Goal: Task Accomplishment & Management: Manage account settings

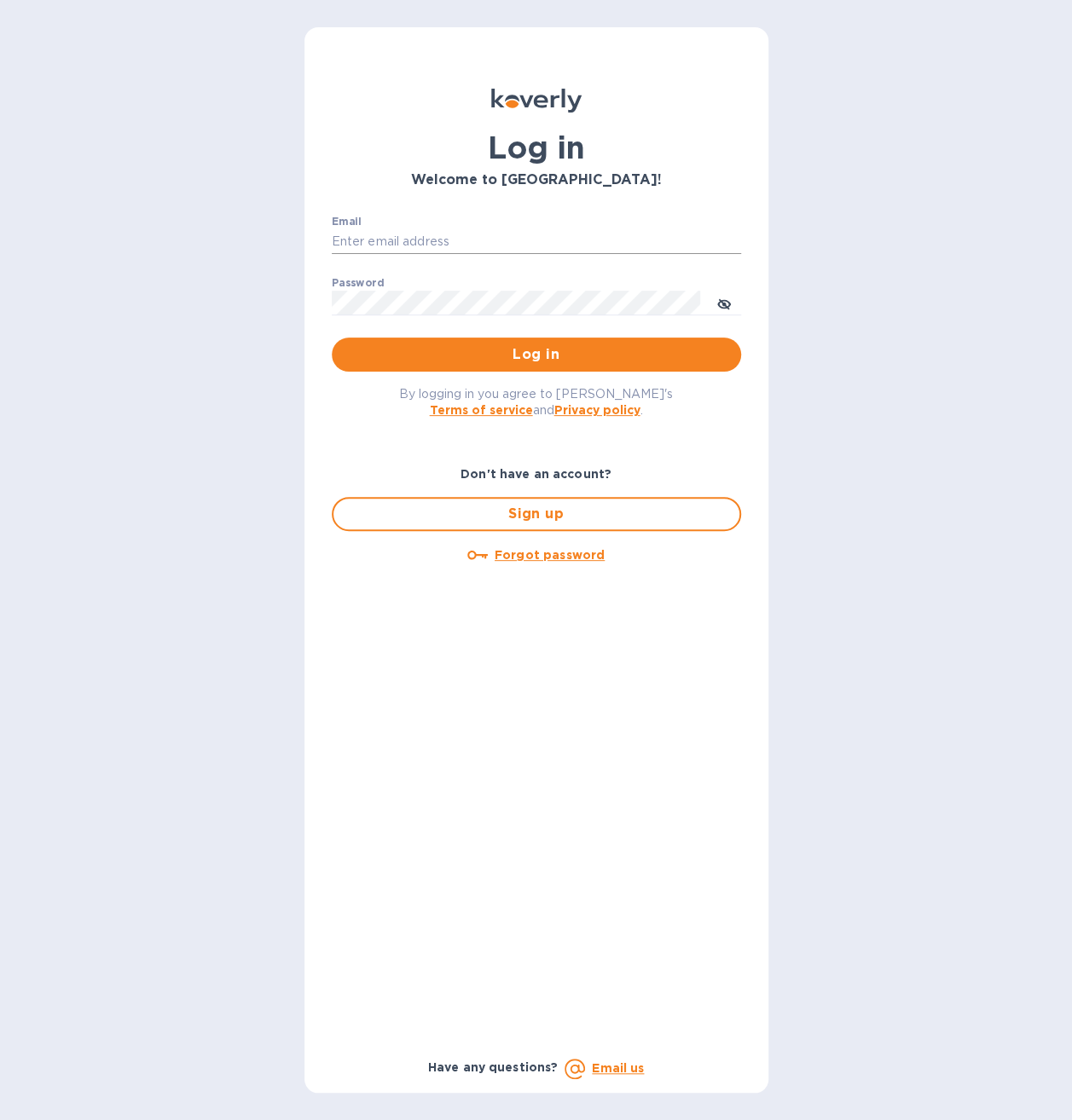
click at [457, 238] on input "Email" at bounding box center [536, 242] width 409 height 26
click at [461, 238] on input "Email" at bounding box center [536, 242] width 409 height 26
click at [415, 239] on input "Email" at bounding box center [536, 242] width 409 height 26
type input "[EMAIL_ADDRESS][DOMAIN_NAME]"
click at [332, 338] on button "Log in" at bounding box center [536, 355] width 409 height 34
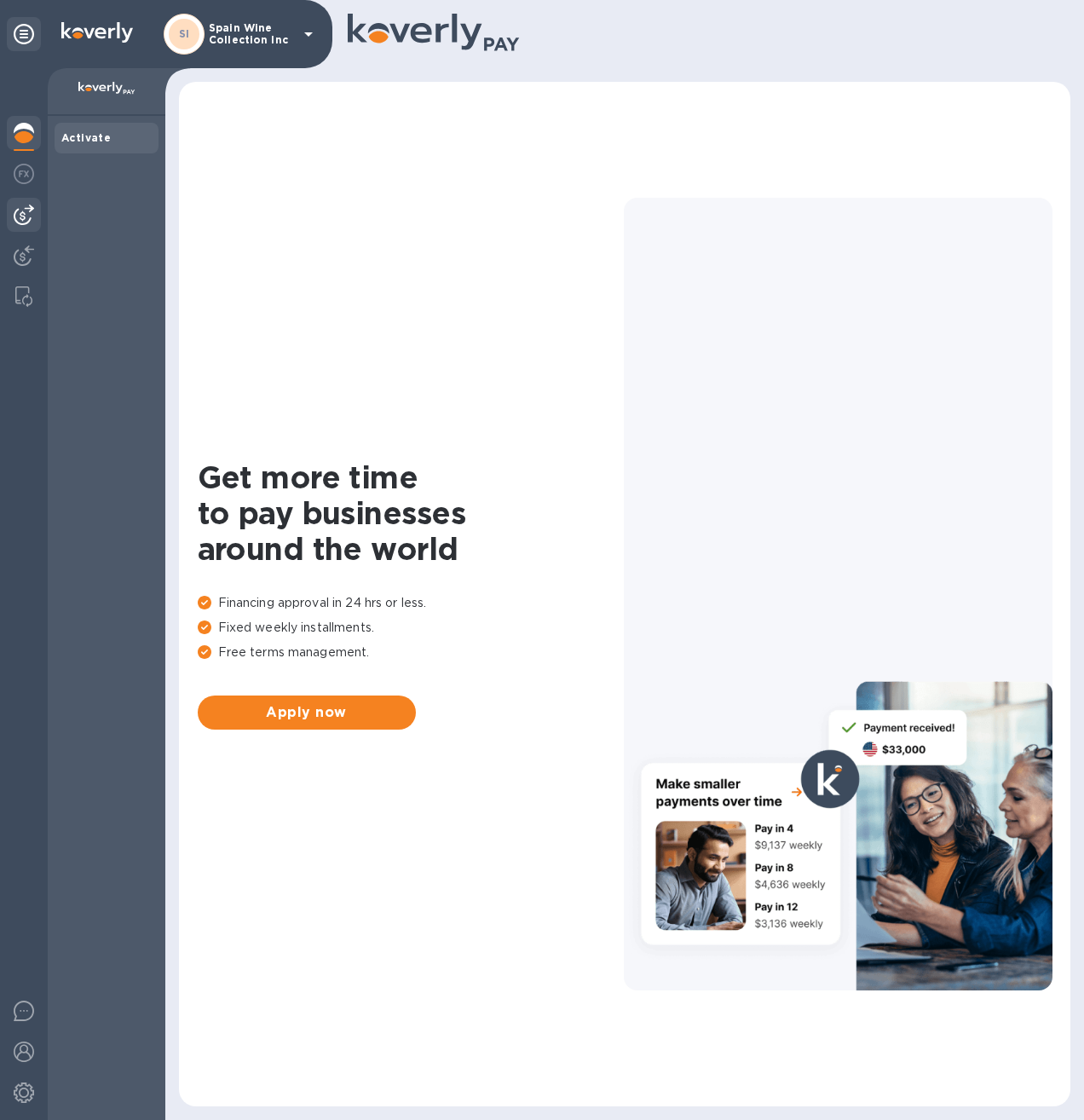
click at [29, 213] on img at bounding box center [23, 214] width 20 height 20
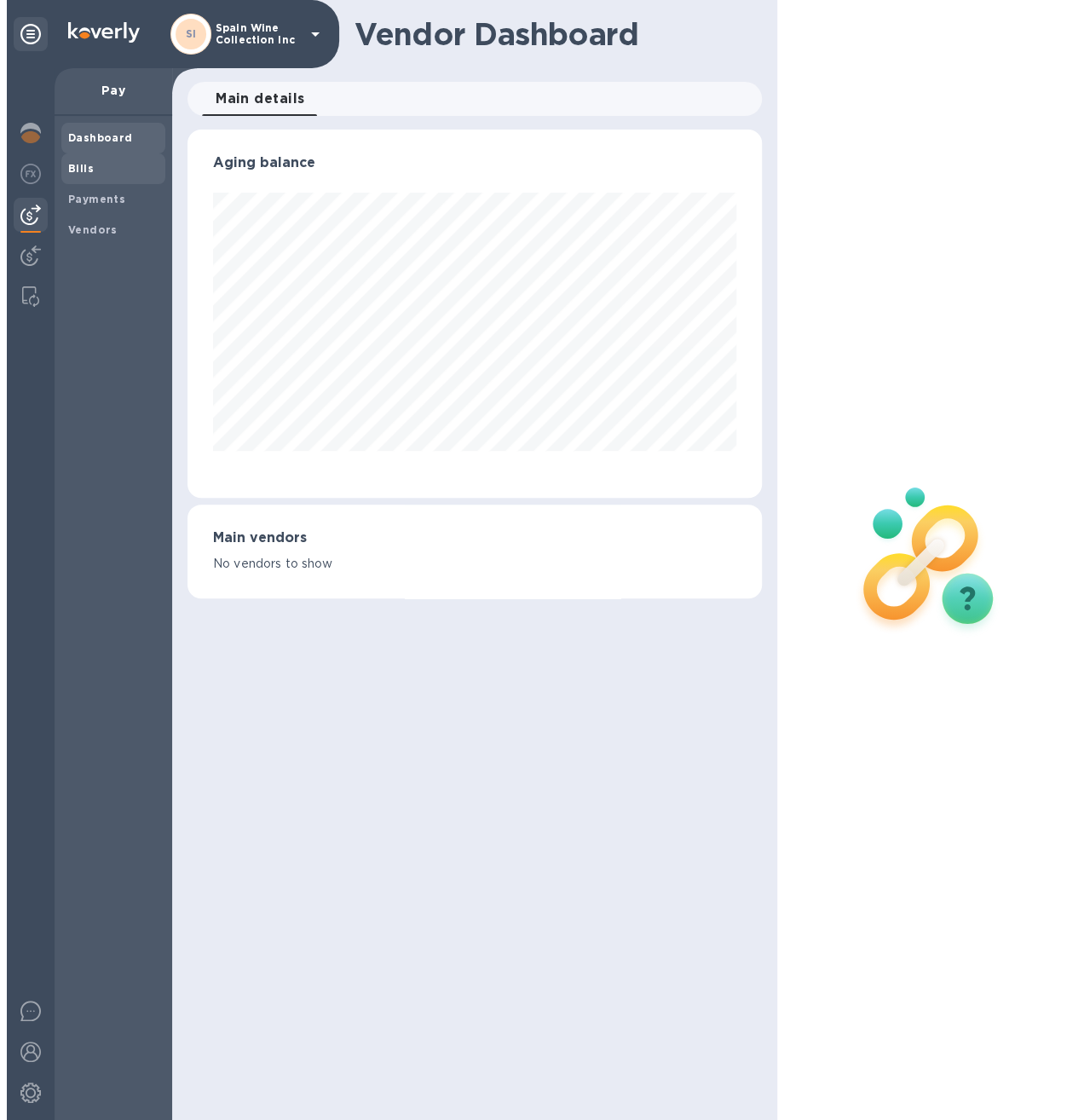
scroll to position [368, 574]
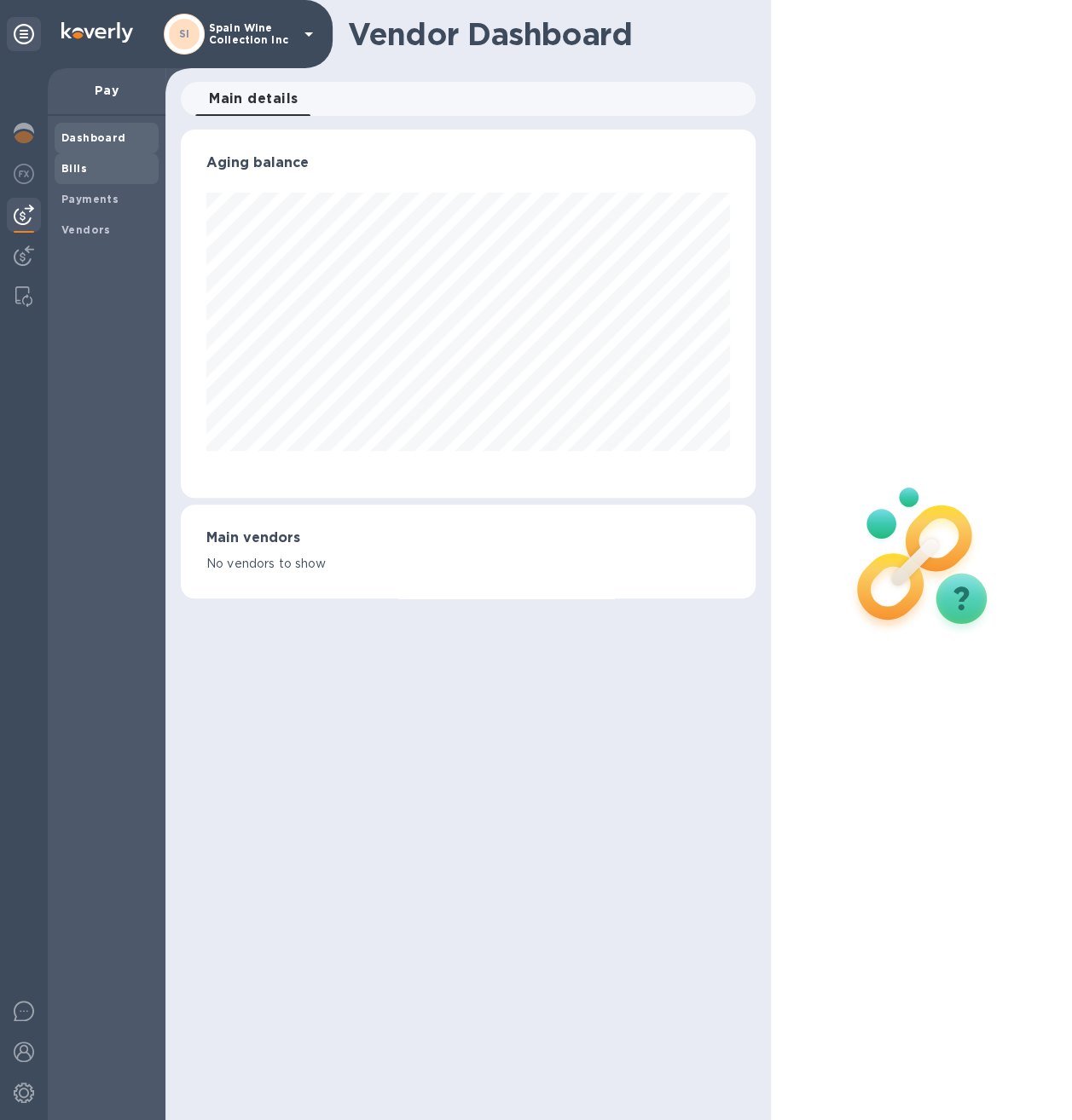
click at [79, 172] on b "Bills" at bounding box center [74, 168] width 26 height 13
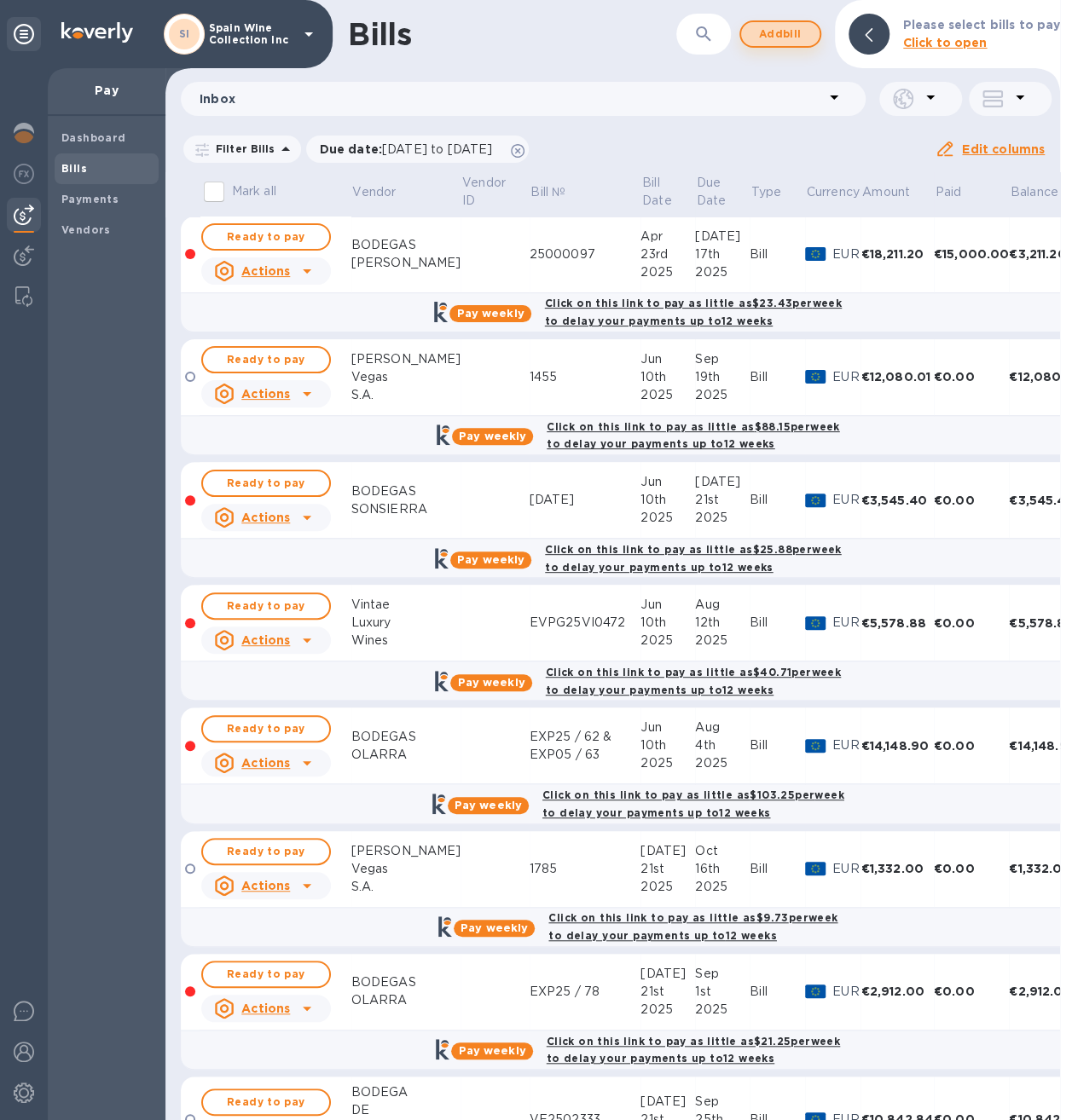
click at [767, 27] on span "Add bill" at bounding box center [780, 33] width 51 height 20
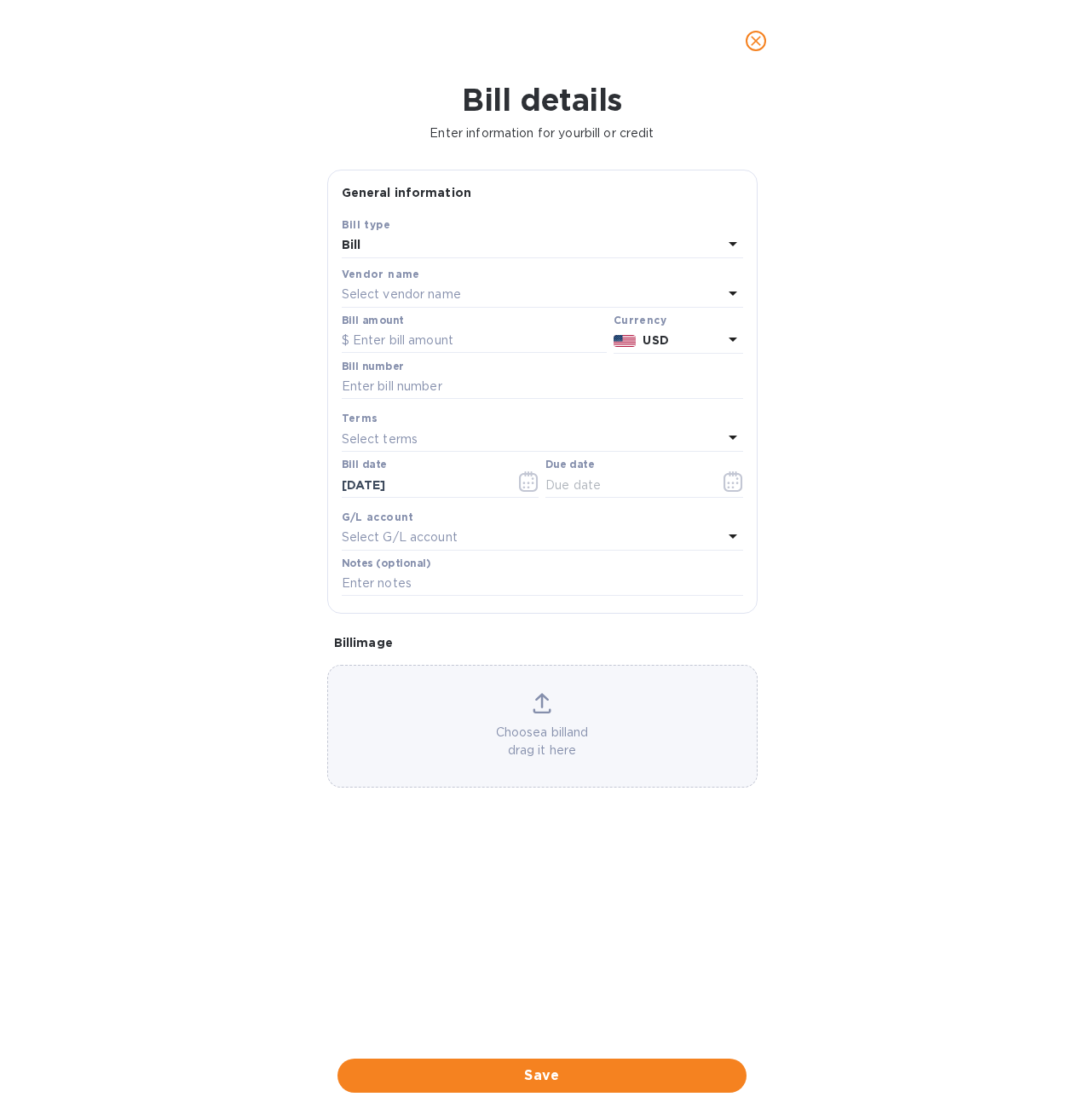
scroll to position [368, 578]
click at [746, 38] on span "close" at bounding box center [756, 40] width 20 height 20
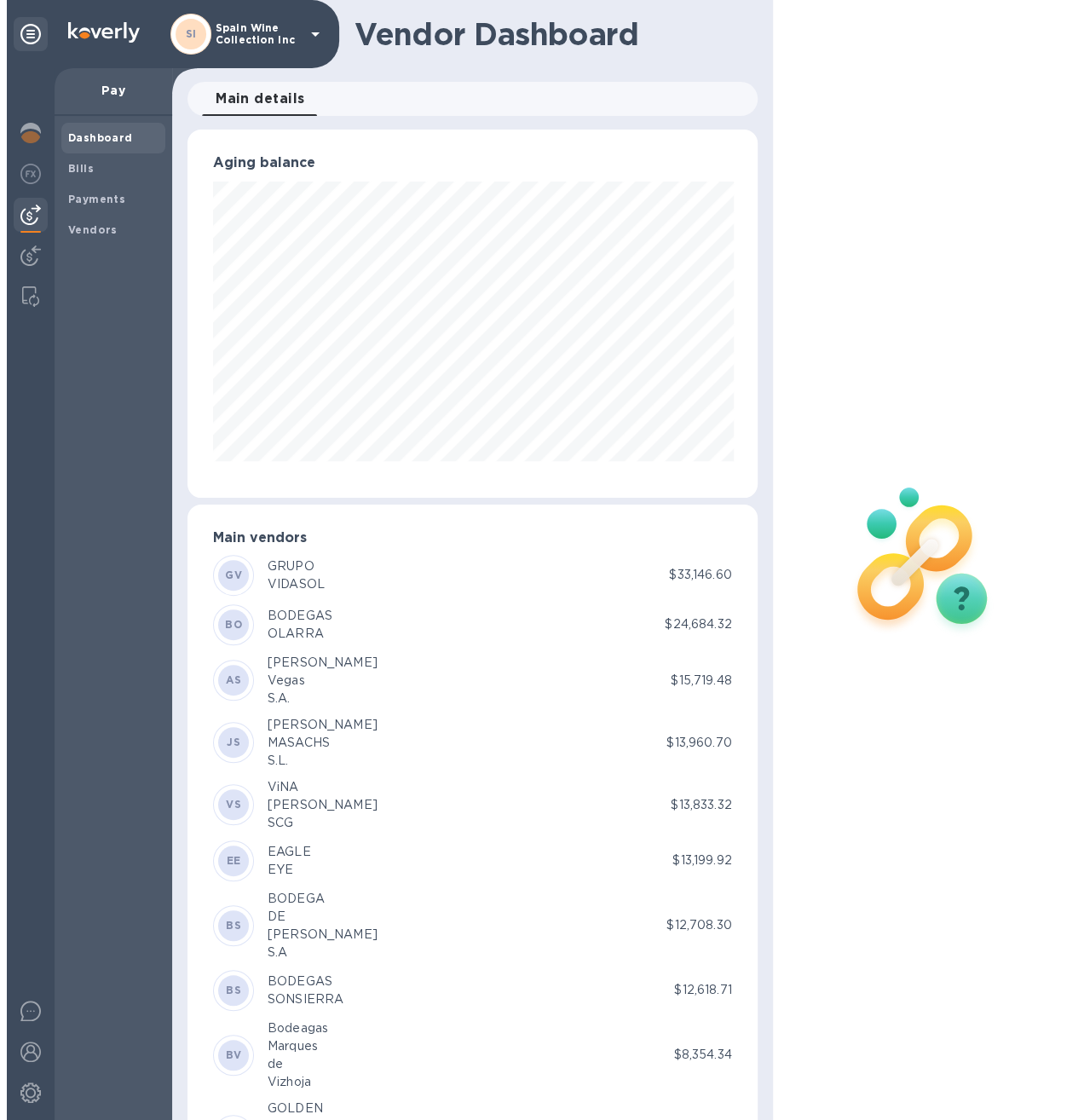
scroll to position [368, 567]
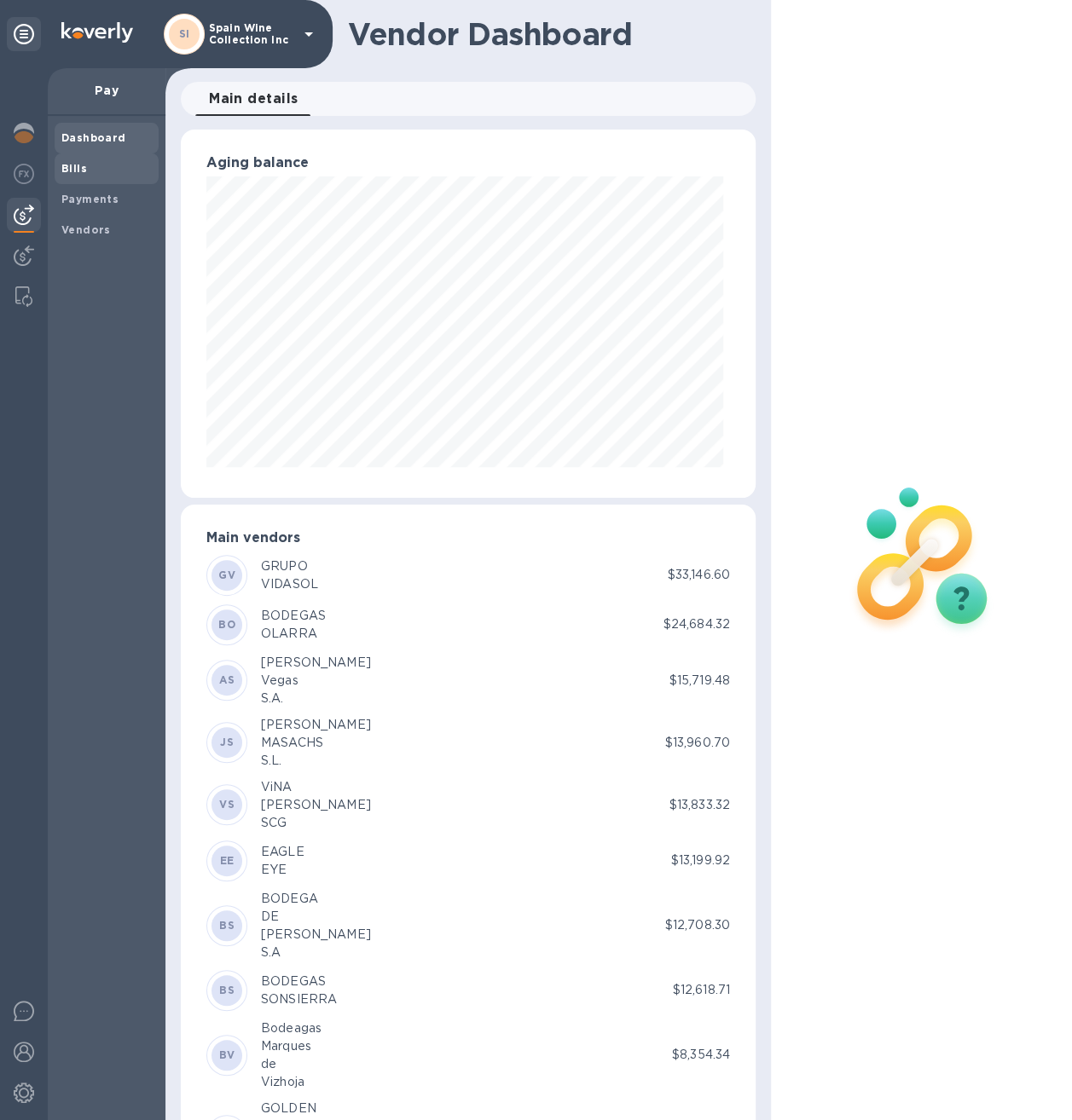
click at [84, 164] on b "Bills" at bounding box center [74, 168] width 26 height 13
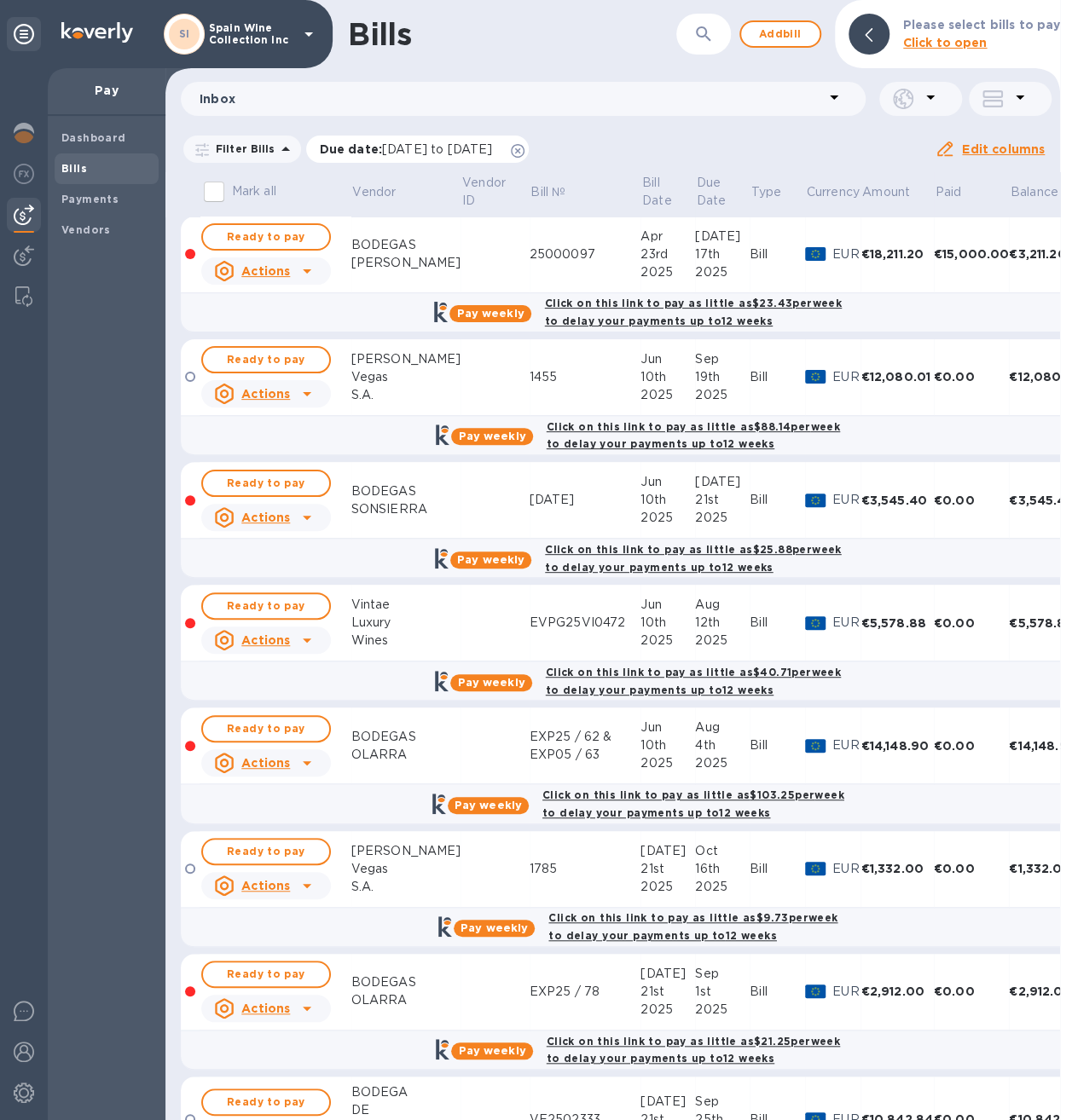
drag, startPoint x: 562, startPoint y: 147, endPoint x: 553, endPoint y: 145, distance: 9.2
click at [525, 146] on icon at bounding box center [517, 150] width 13 height 13
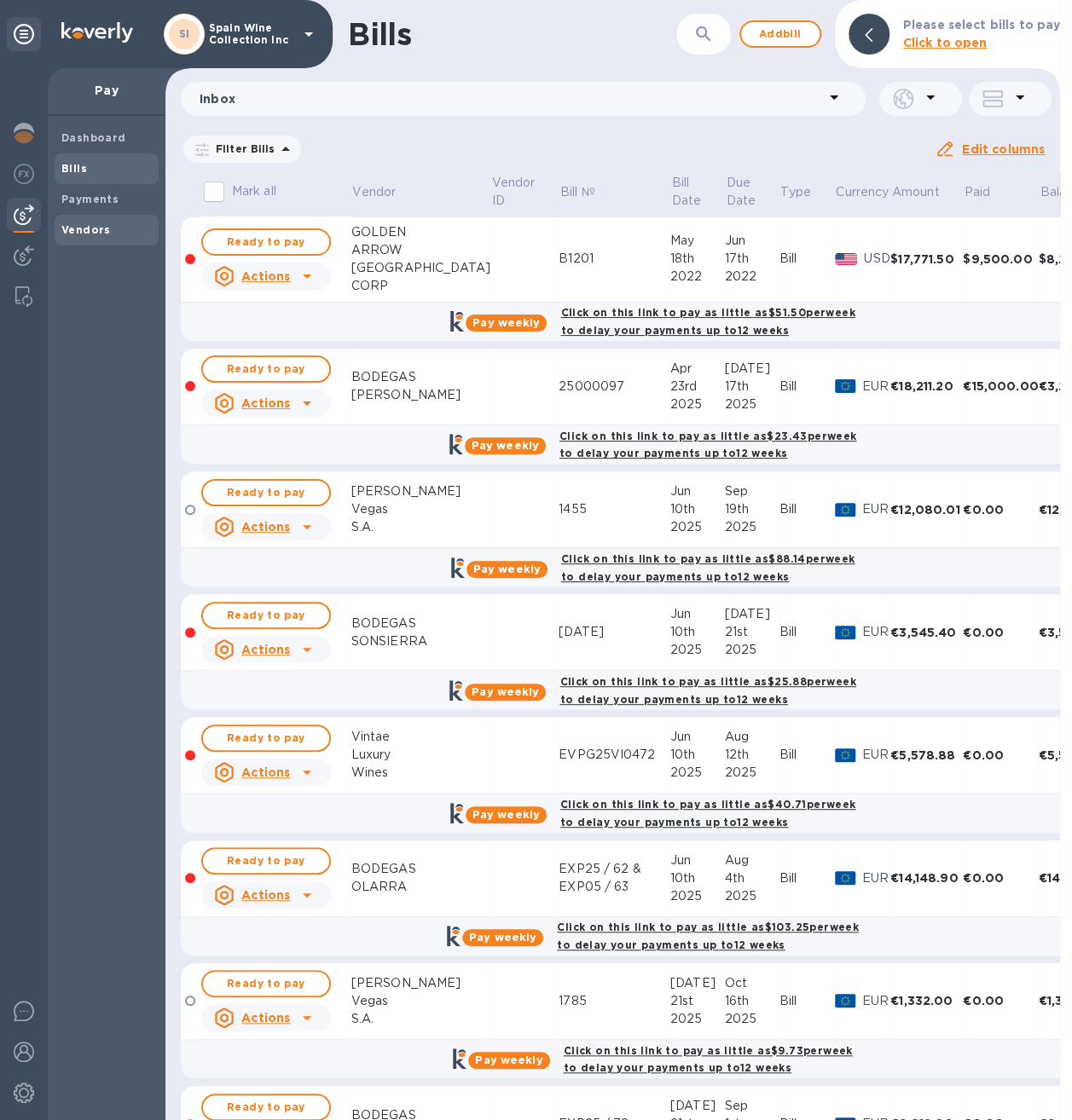
click at [91, 216] on div "Vendors" at bounding box center [106, 230] width 104 height 31
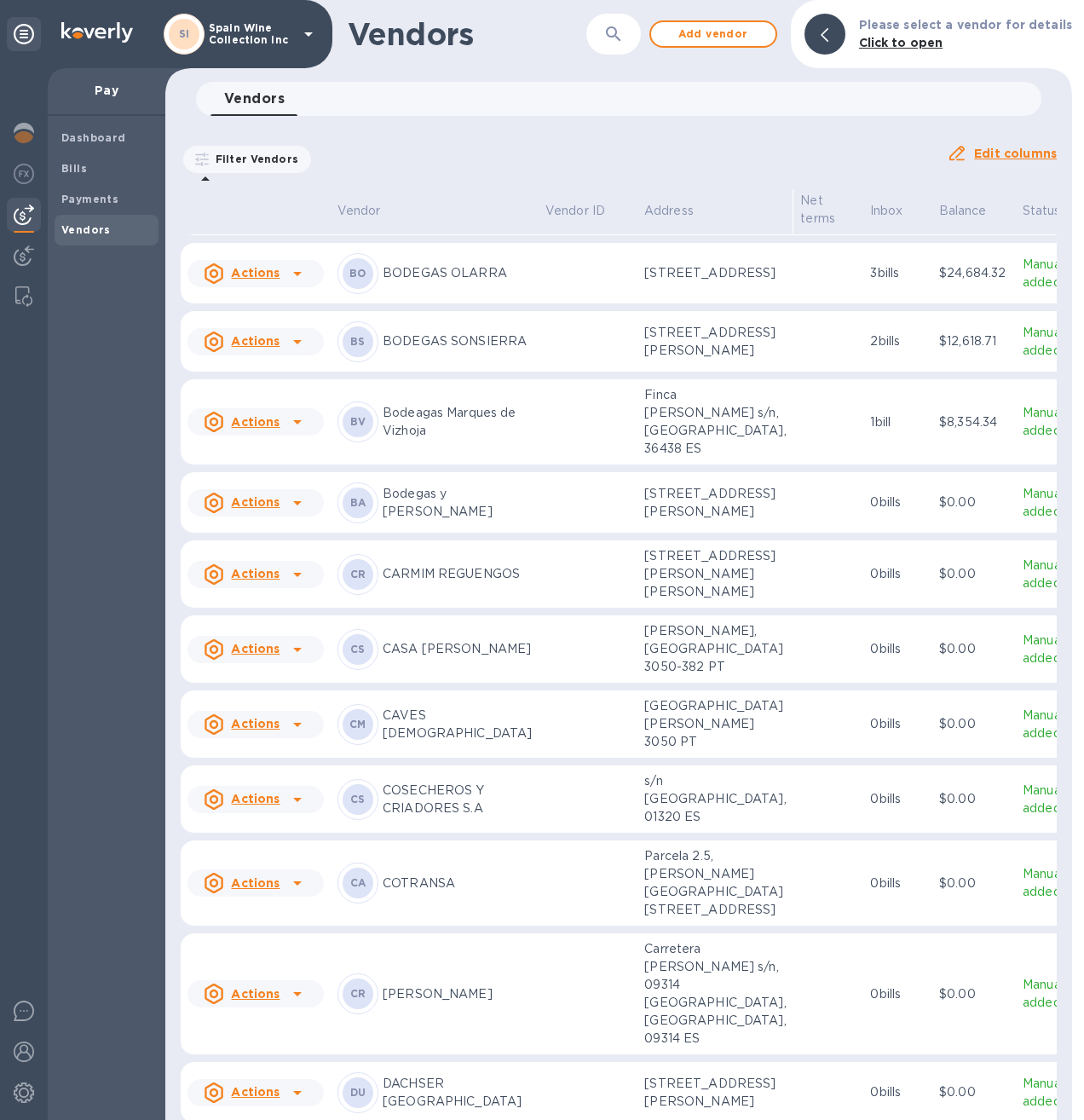
scroll to position [582, 0]
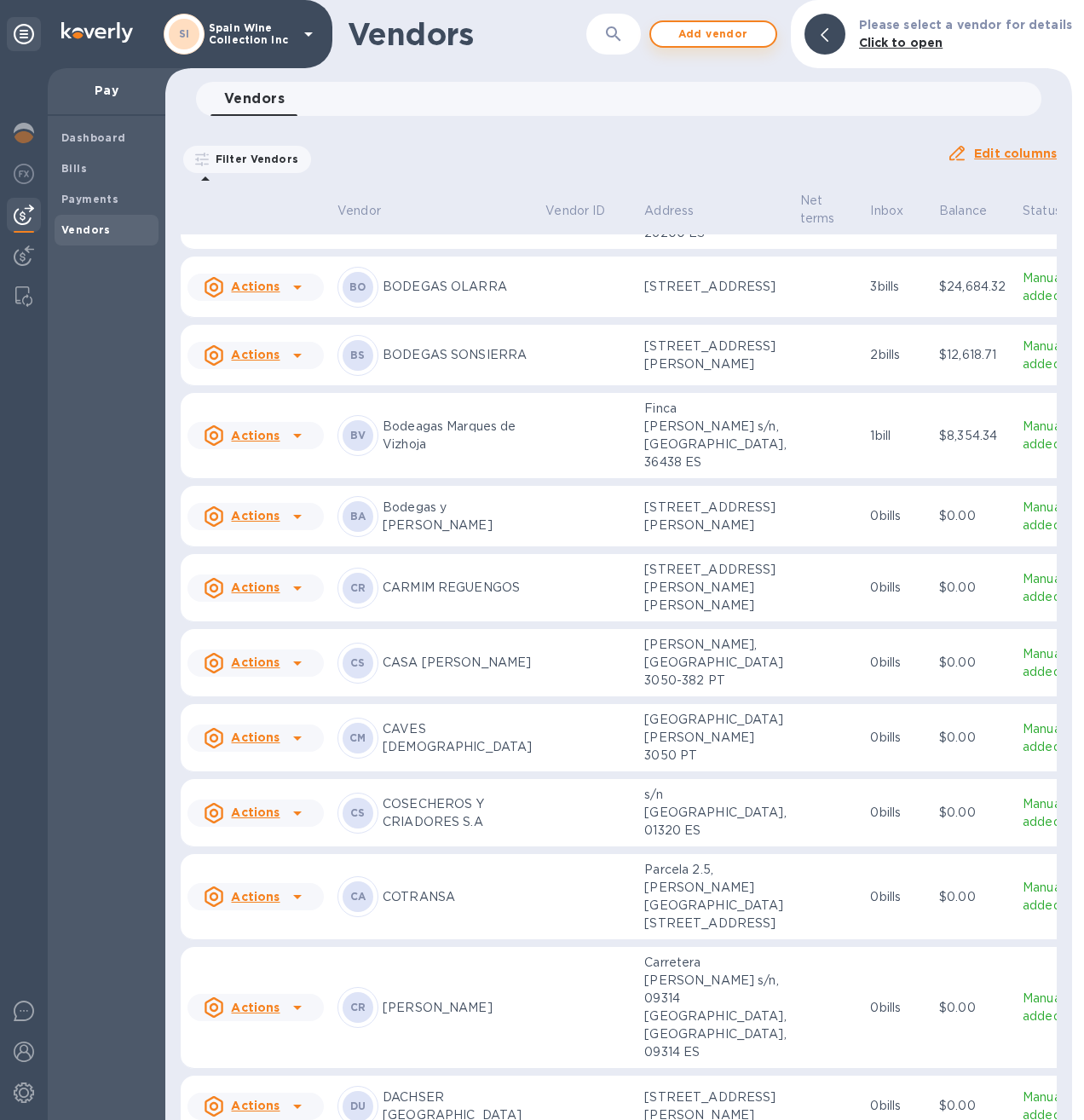
click at [742, 33] on span "Add vendor" at bounding box center [713, 33] width 97 height 20
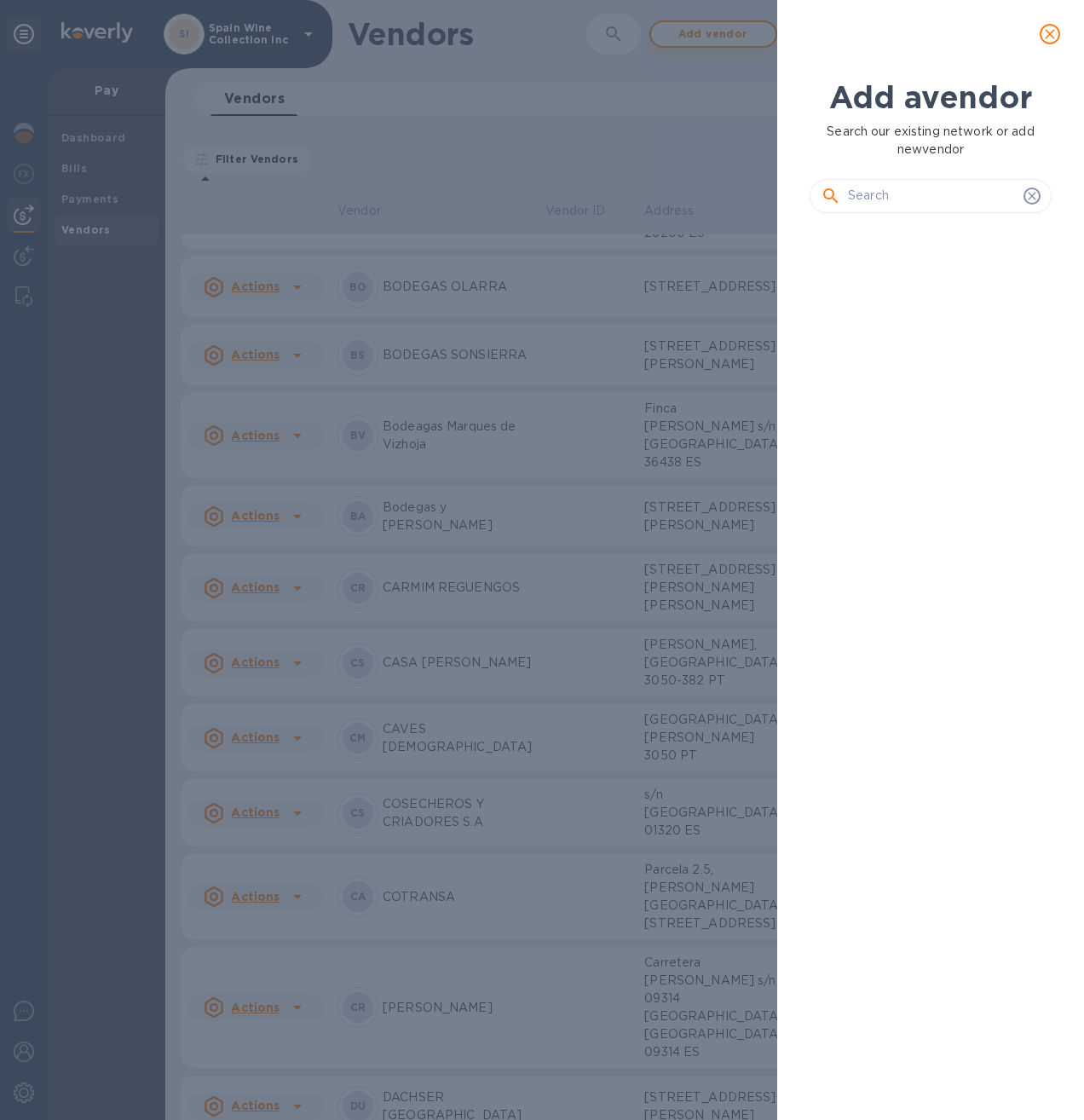
scroll to position [835, 249]
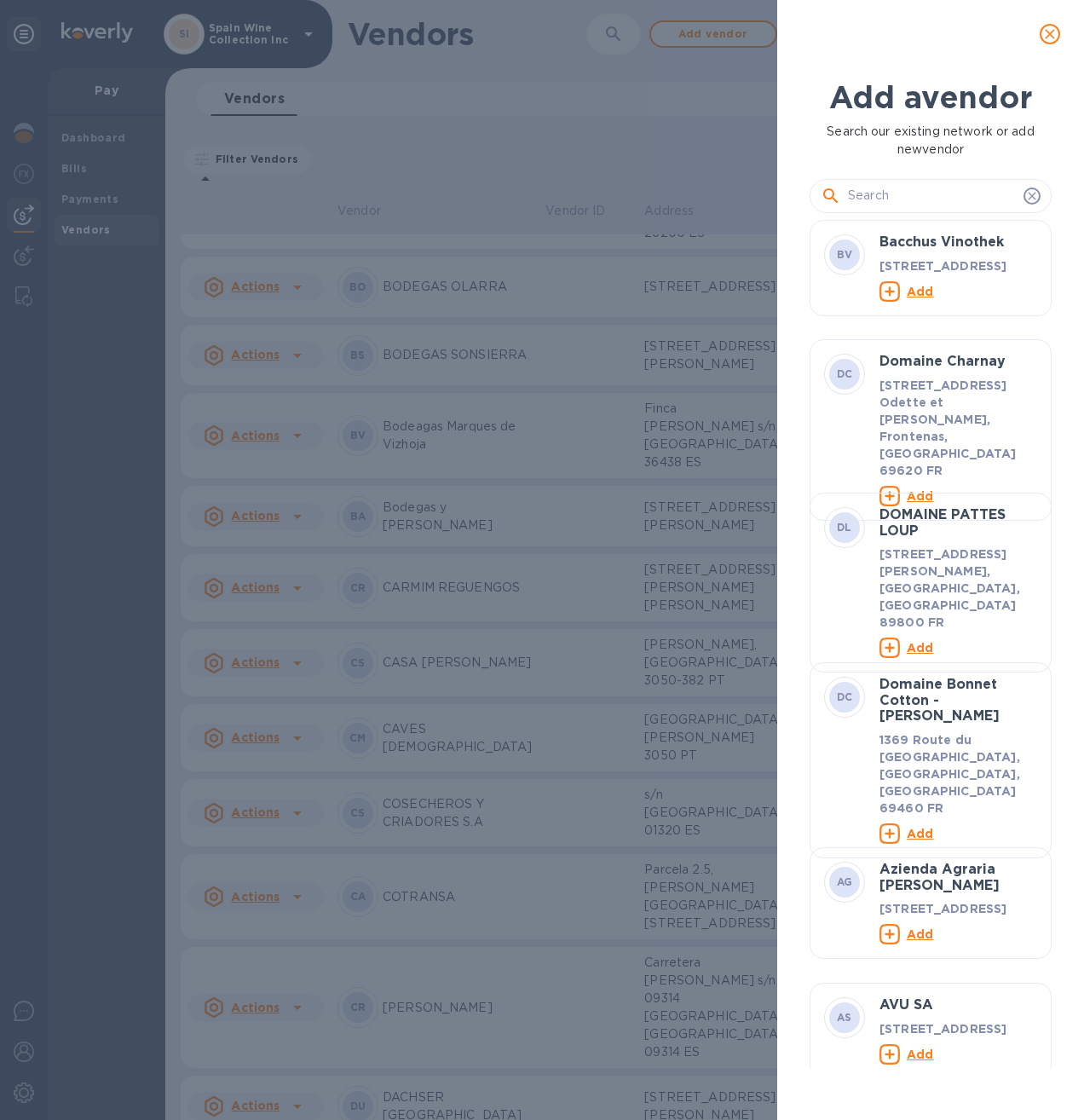
click at [941, 196] on input "text" at bounding box center [933, 195] width 169 height 26
paste input "BODEGAS [PERSON_NAME]"
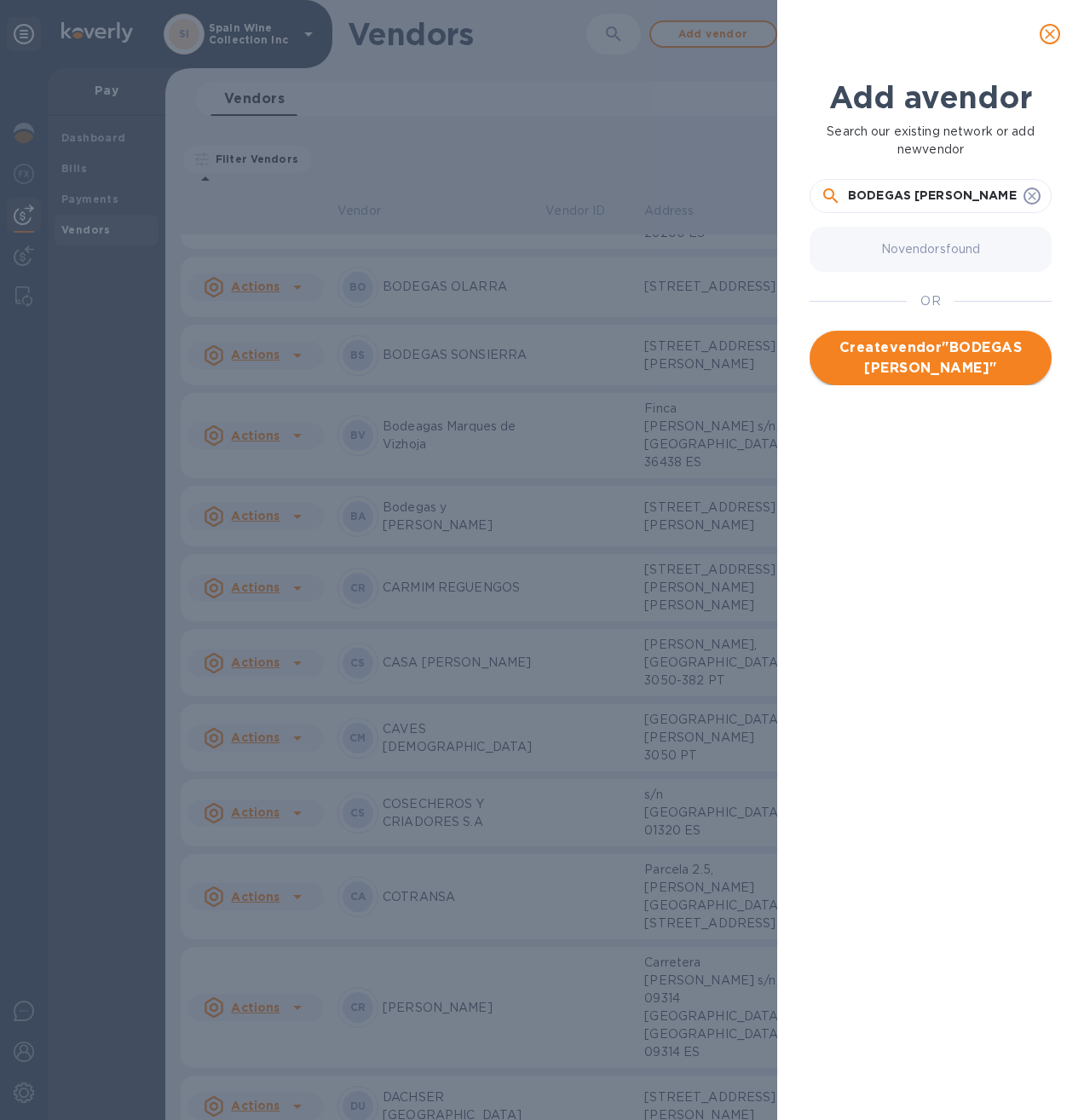
type input "BODEGAS [PERSON_NAME]"
click at [965, 358] on span "Create vendor " BODEGAS [PERSON_NAME] "" at bounding box center [931, 358] width 215 height 40
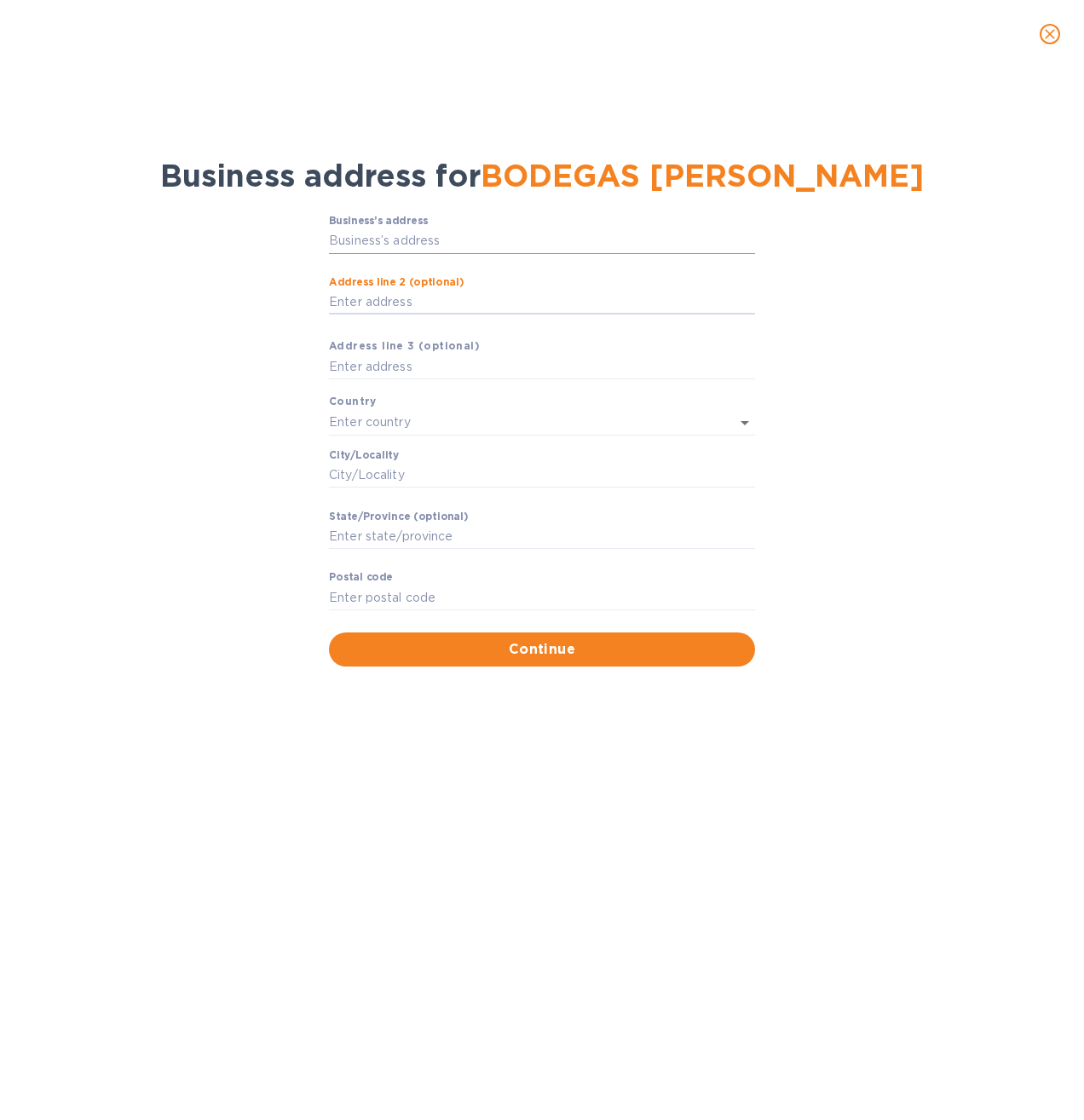
drag, startPoint x: 380, startPoint y: 313, endPoint x: 379, endPoint y: 255, distance: 58.0
click at [379, 254] on input "Business’s аddress" at bounding box center [542, 241] width 426 height 26
paste input "text"
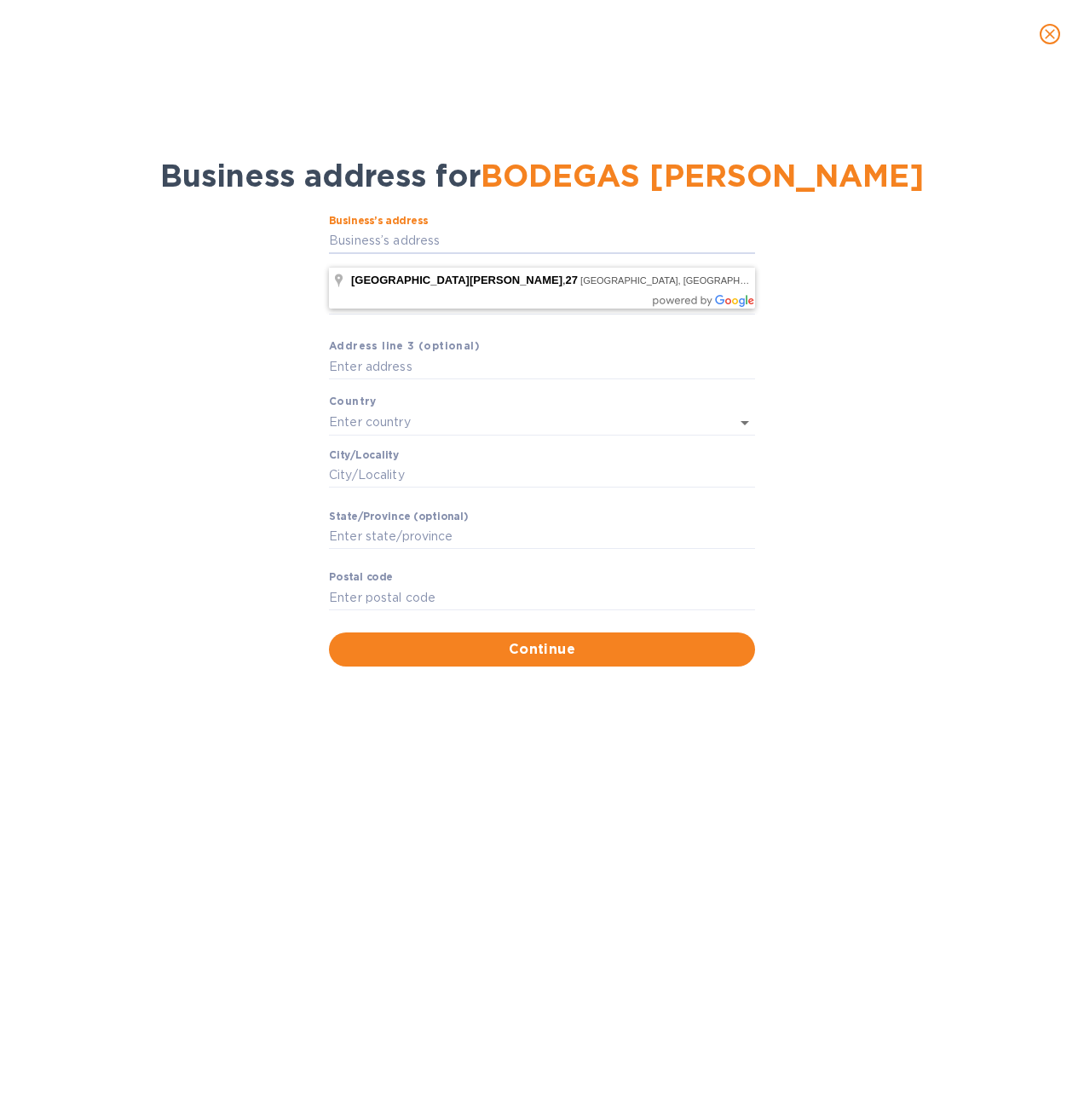
type input "27 [GEOGRAPHIC_DATA][PERSON_NAME]"
type input "[GEOGRAPHIC_DATA]"
type input "[PERSON_NAME]"
type input "CL"
type input "24010"
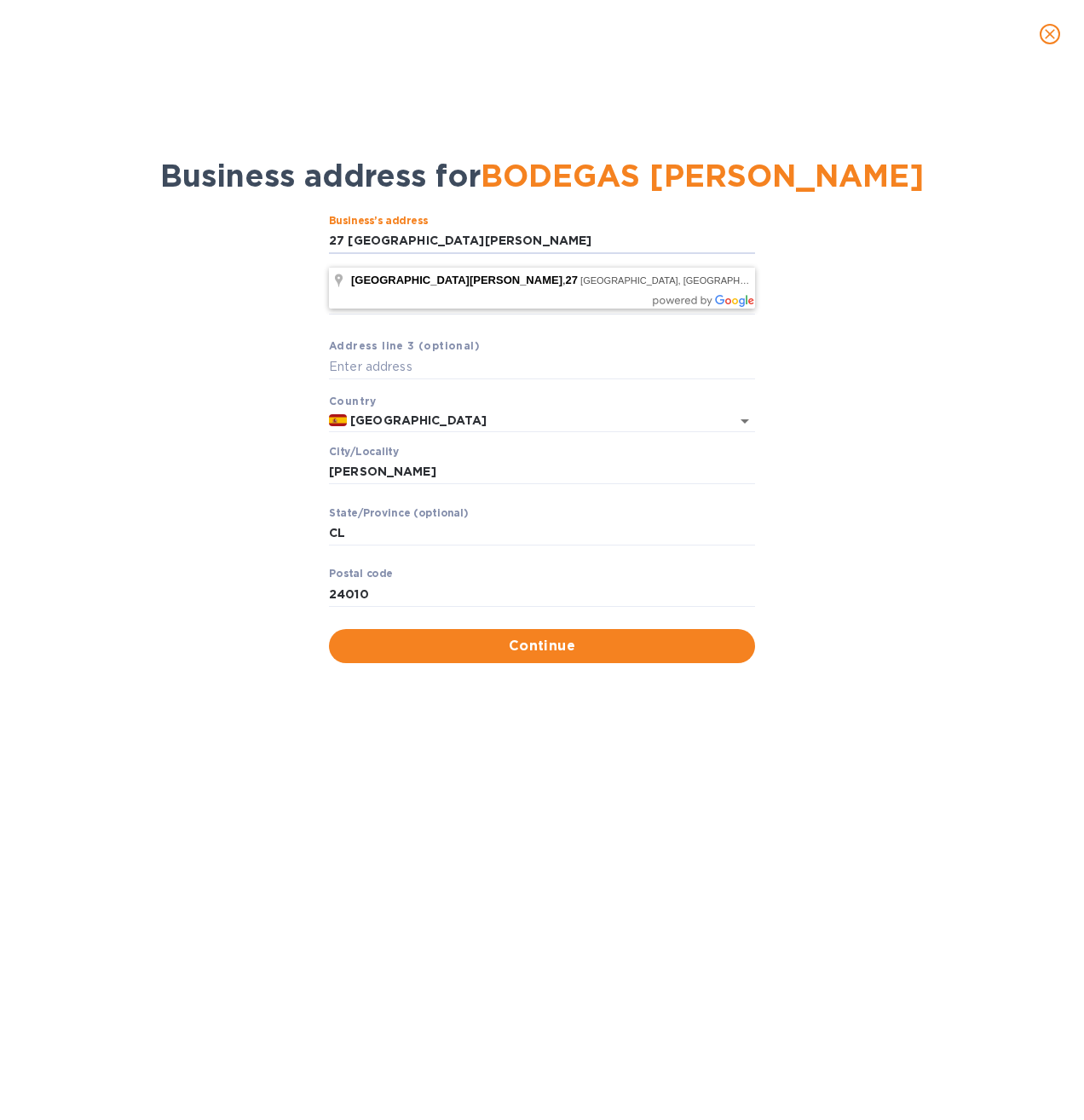
type input "27 [GEOGRAPHIC_DATA][PERSON_NAME]"
click at [227, 285] on div "Business’s аddress 27 [GEOGRAPHIC_DATA][PERSON_NAME] ​ Аddress line 2 (optional…" at bounding box center [542, 438] width 1040 height 469
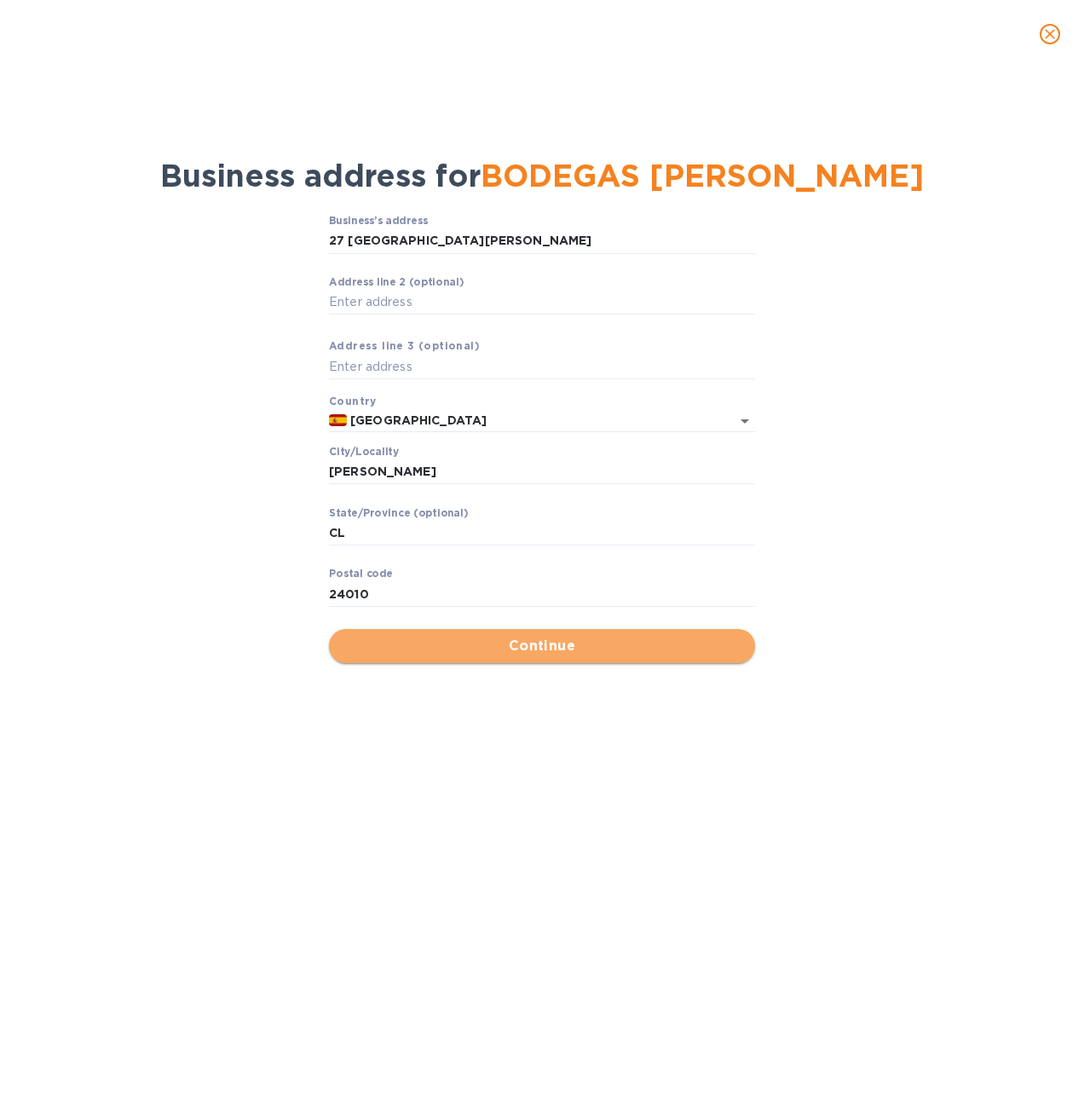
click at [538, 656] on span "Continue" at bounding box center [541, 646] width 399 height 20
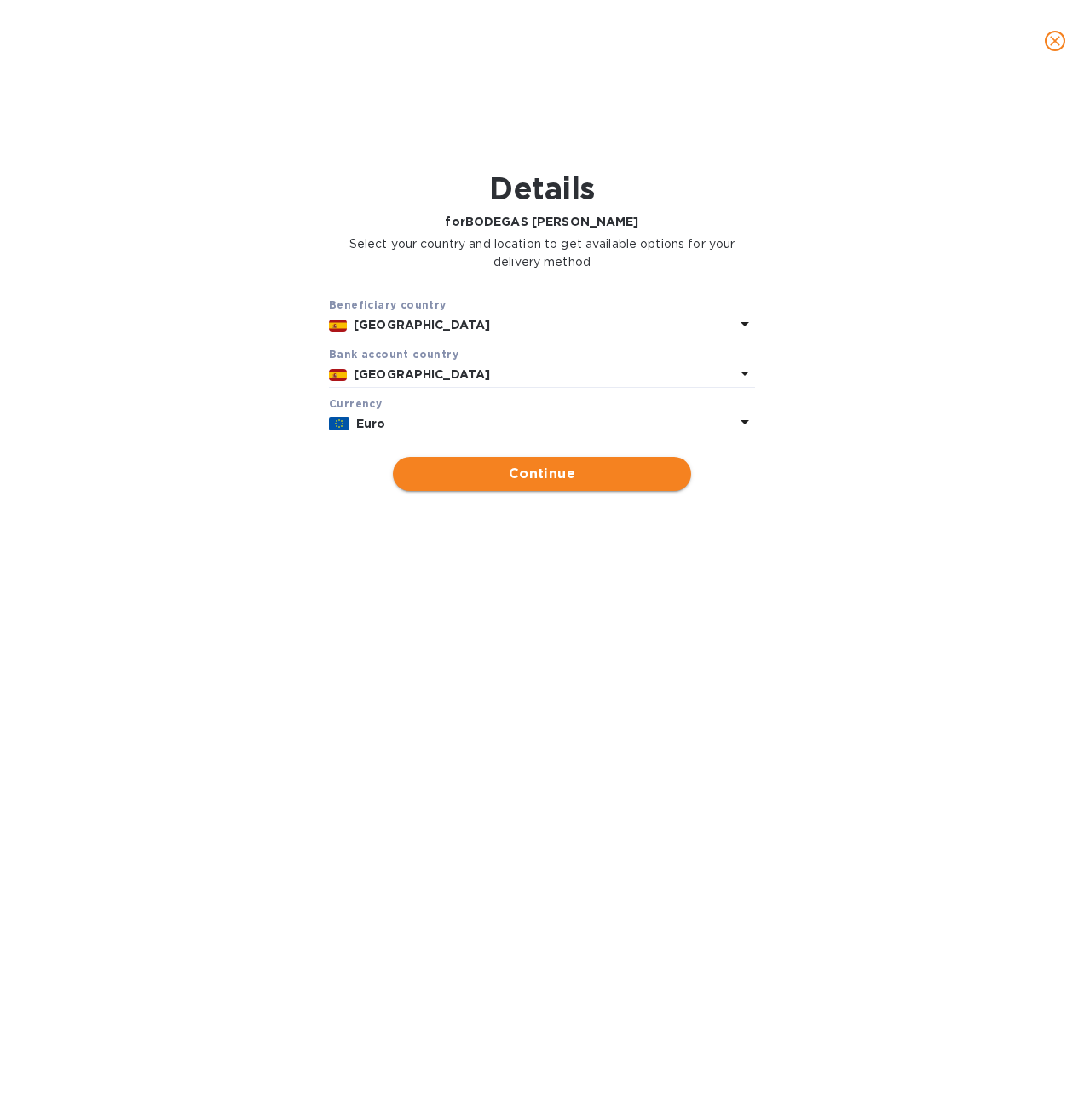
click at [502, 481] on span "Continue" at bounding box center [542, 473] width 271 height 20
type input "BODEGAS [PERSON_NAME]"
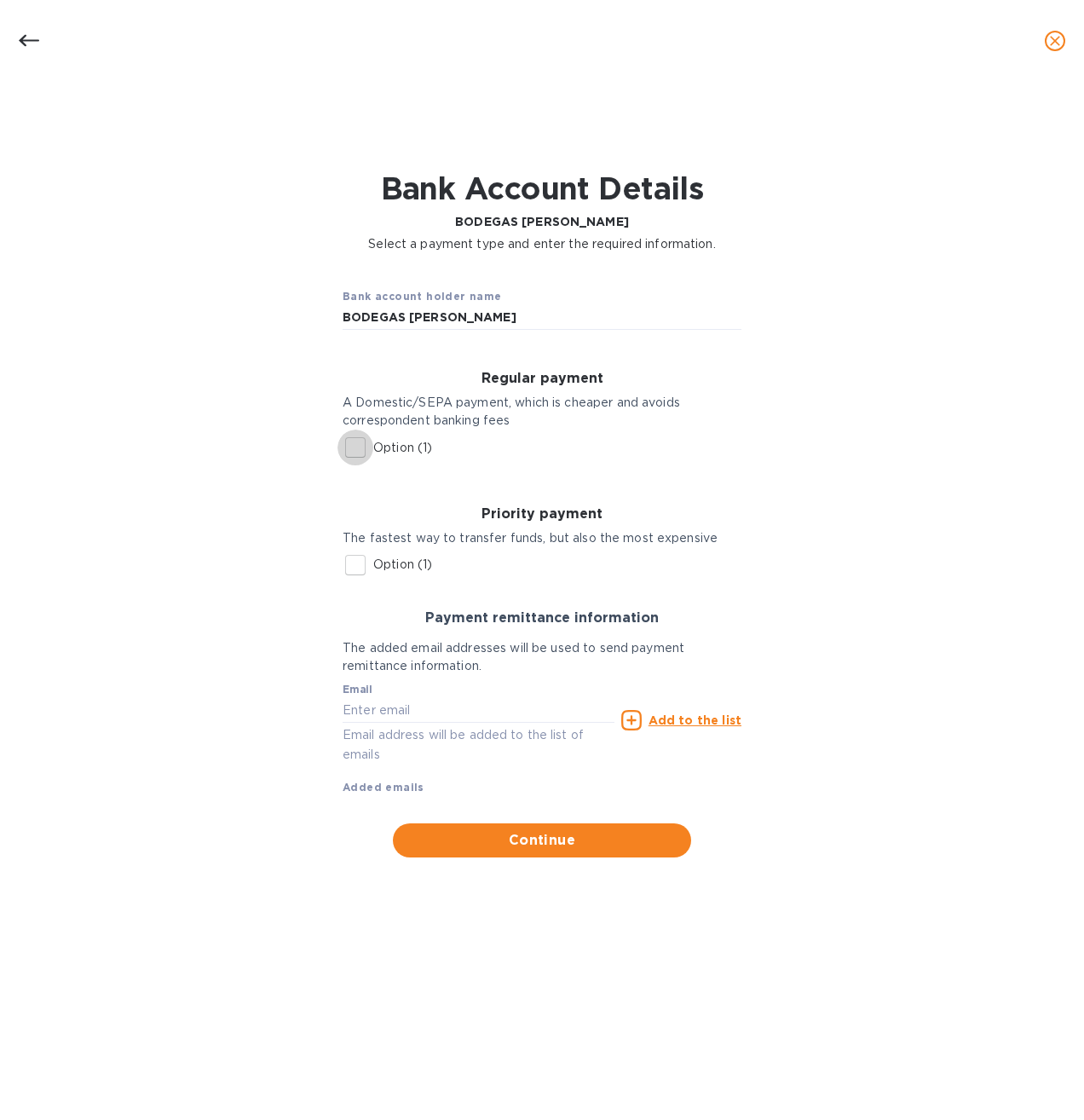
click at [352, 447] on input "Option (1)" at bounding box center [355, 447] width 36 height 36
checkbox input "true"
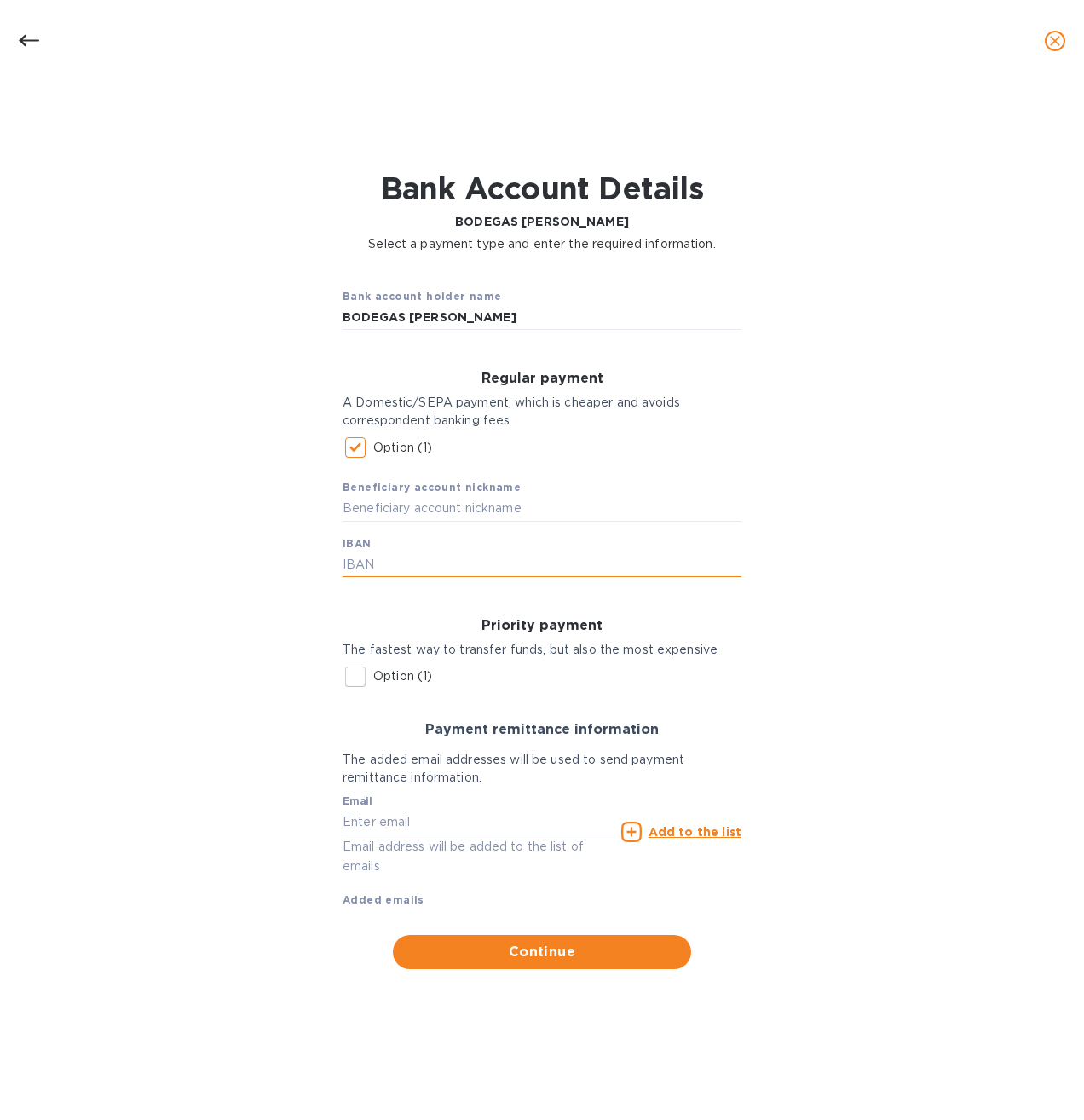
paste input "[FINANCIAL_ID]"
click at [370, 562] on input "[FINANCIAL_ID]" at bounding box center [541, 564] width 399 height 26
type input "[FINANCIAL_ID]"
click at [355, 825] on input "text" at bounding box center [478, 821] width 272 height 26
type input "[EMAIL_ADDRESS][DOMAIN_NAME]"
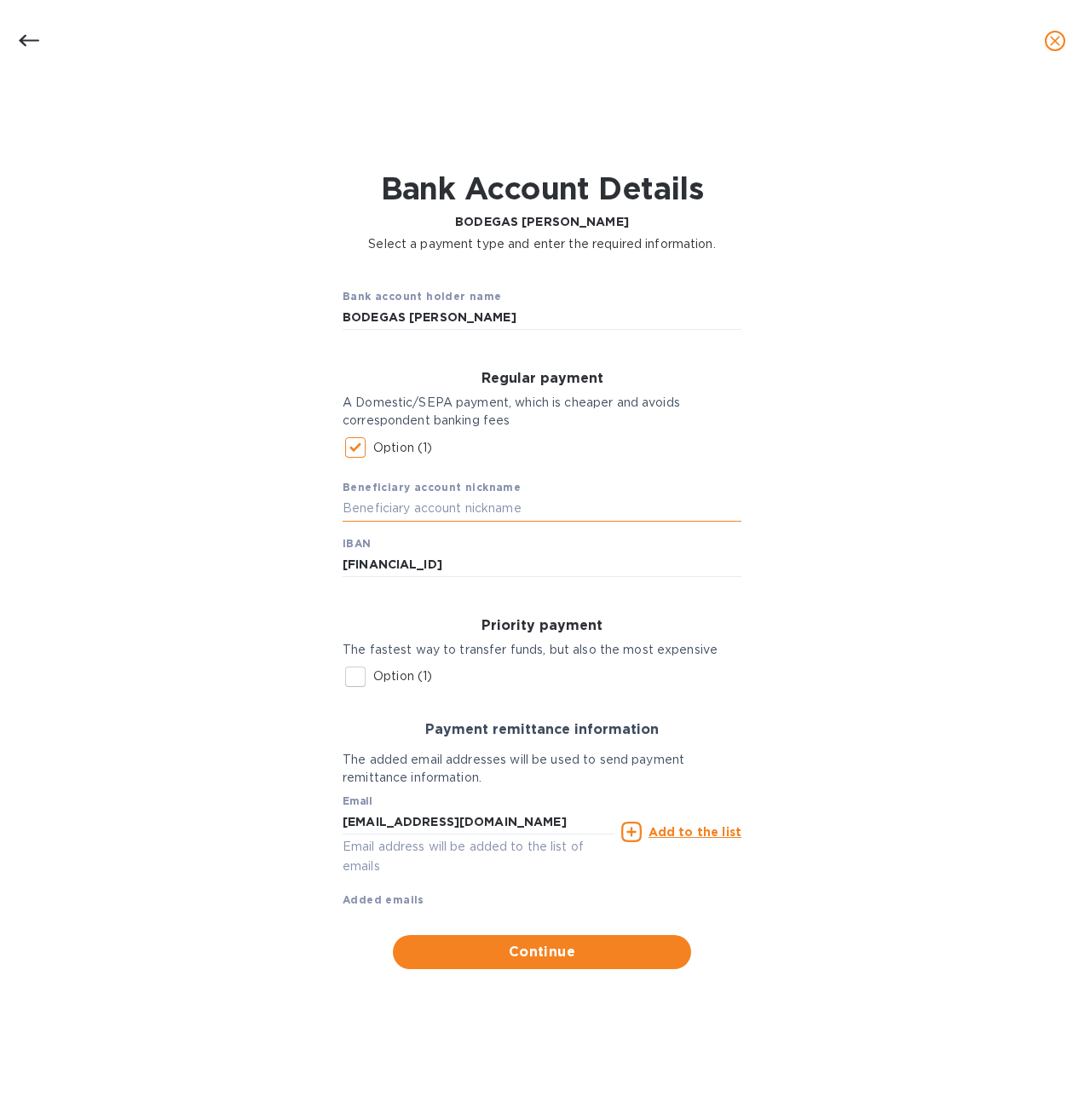
click at [454, 504] on input "text" at bounding box center [541, 509] width 399 height 26
paste input "CAJA RURAL [PERSON_NAME][GEOGRAPHIC_DATA]"
type input "CAJA RURAL [PERSON_NAME][GEOGRAPHIC_DATA]"
click at [470, 947] on span "Continue" at bounding box center [542, 951] width 271 height 20
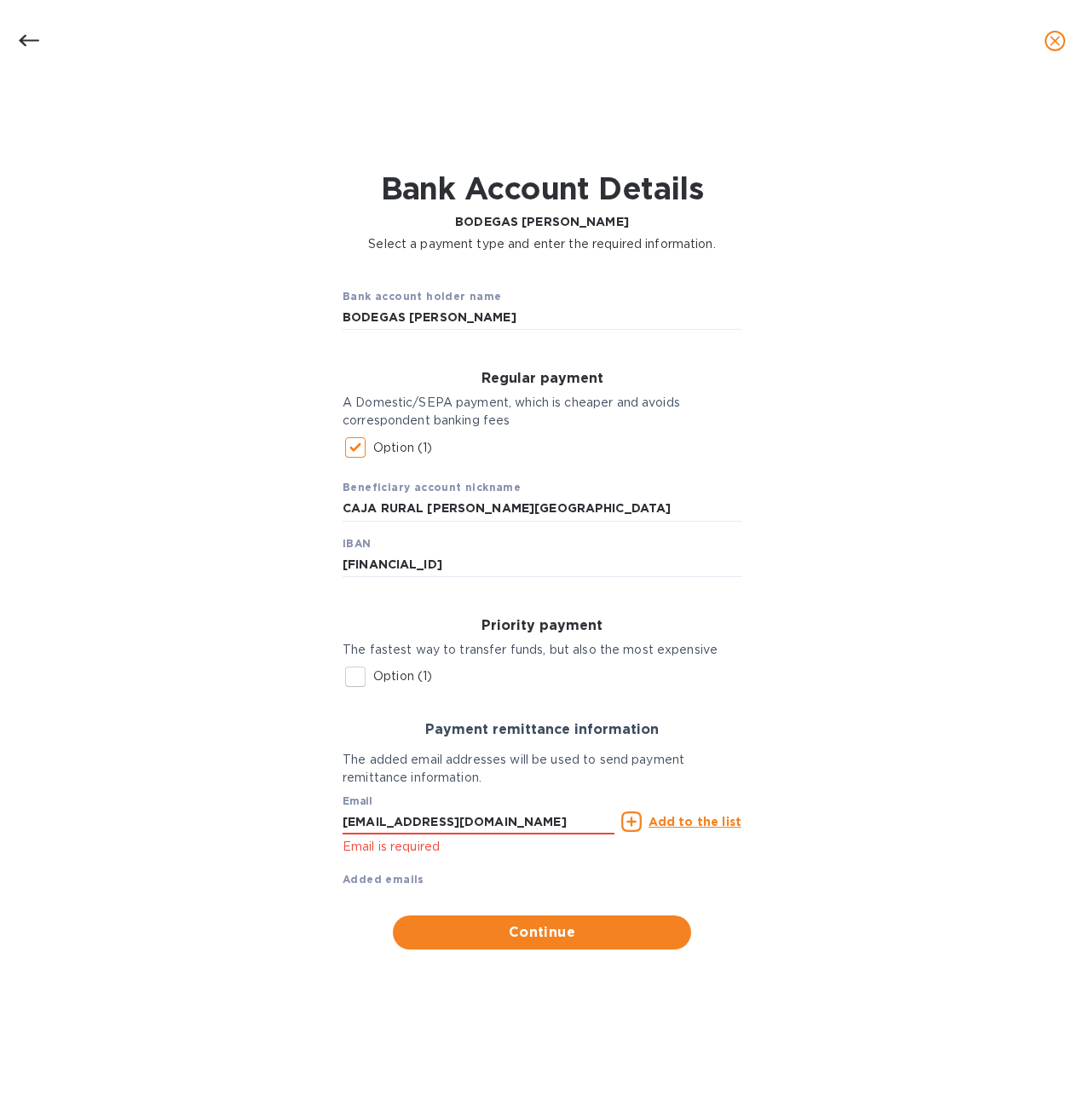
click at [399, 853] on p "Email is required" at bounding box center [478, 846] width 272 height 19
click at [368, 844] on p "Email is required" at bounding box center [478, 846] width 272 height 19
click at [634, 820] on icon at bounding box center [631, 821] width 20 height 20
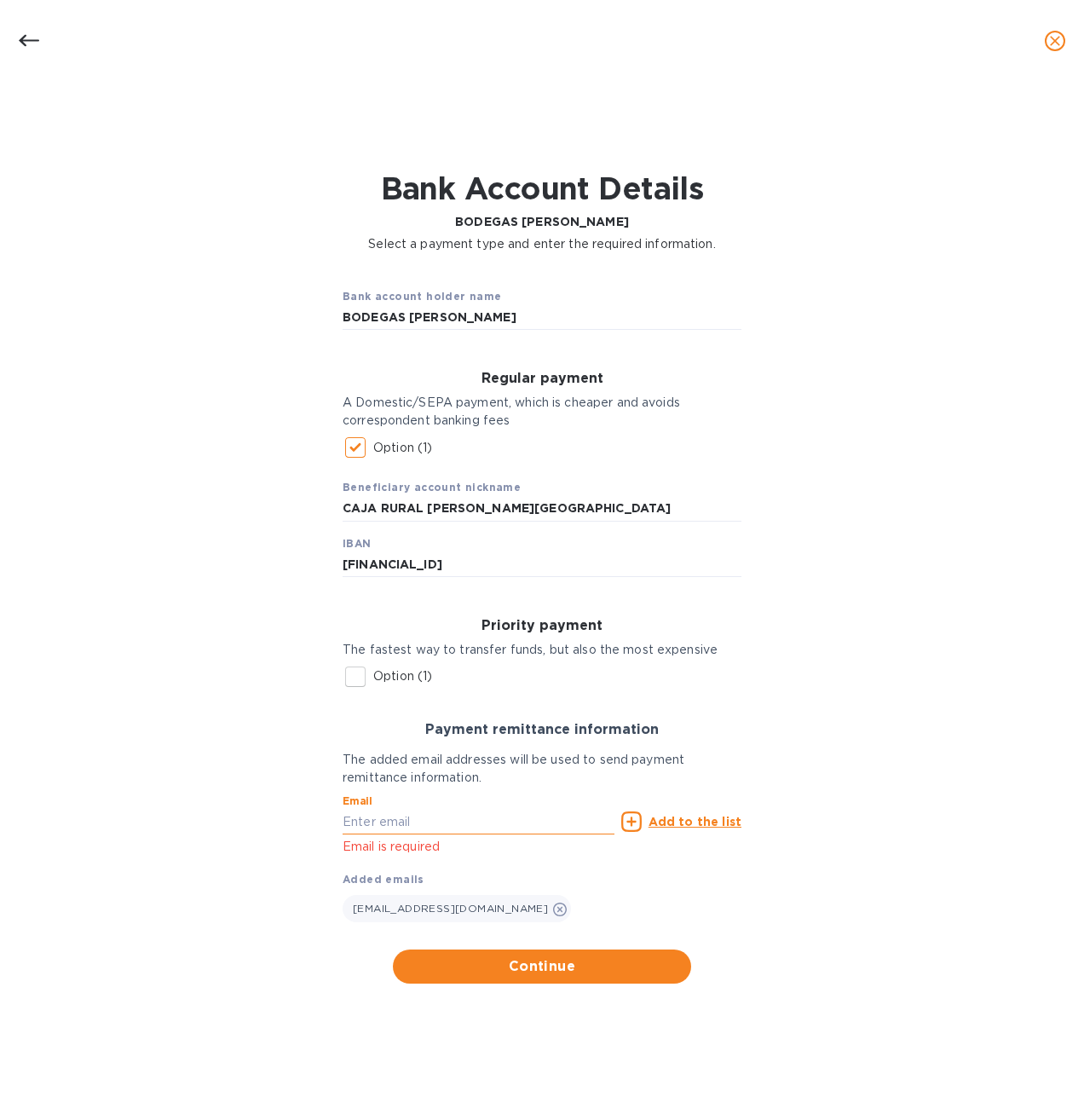
click at [529, 827] on input "text" at bounding box center [478, 821] width 272 height 26
type input "[EMAIL_ADDRESS][DOMAIN_NAME]"
click at [538, 963] on span "Continue" at bounding box center [542, 966] width 271 height 20
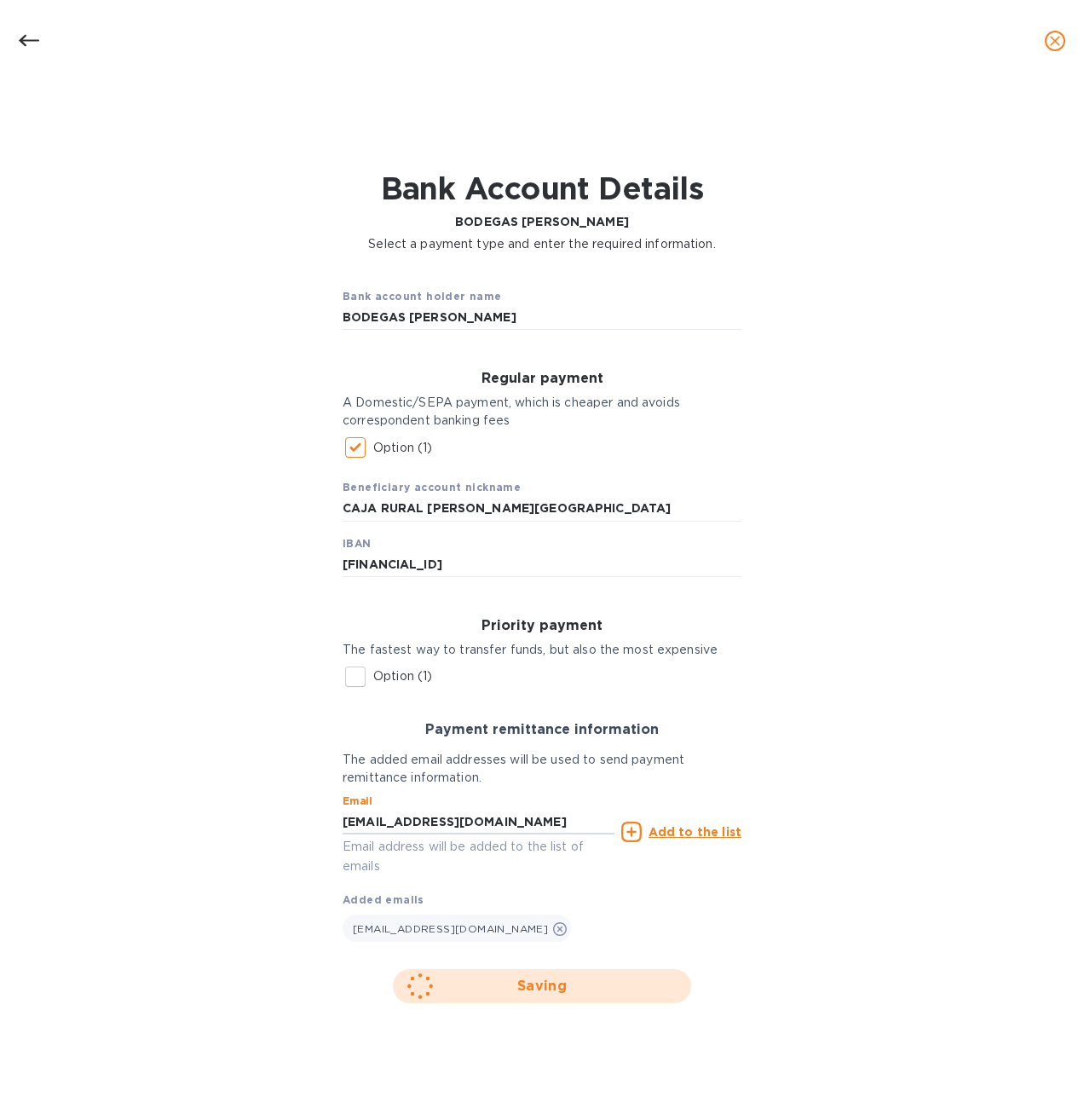
drag, startPoint x: 558, startPoint y: 817, endPoint x: 264, endPoint y: 833, distance: 294.4
click at [263, 833] on div "Bank account holder name BODEGAS [PERSON_NAME] Regular payment A Domestic/SEPA …" at bounding box center [542, 638] width 1040 height 750
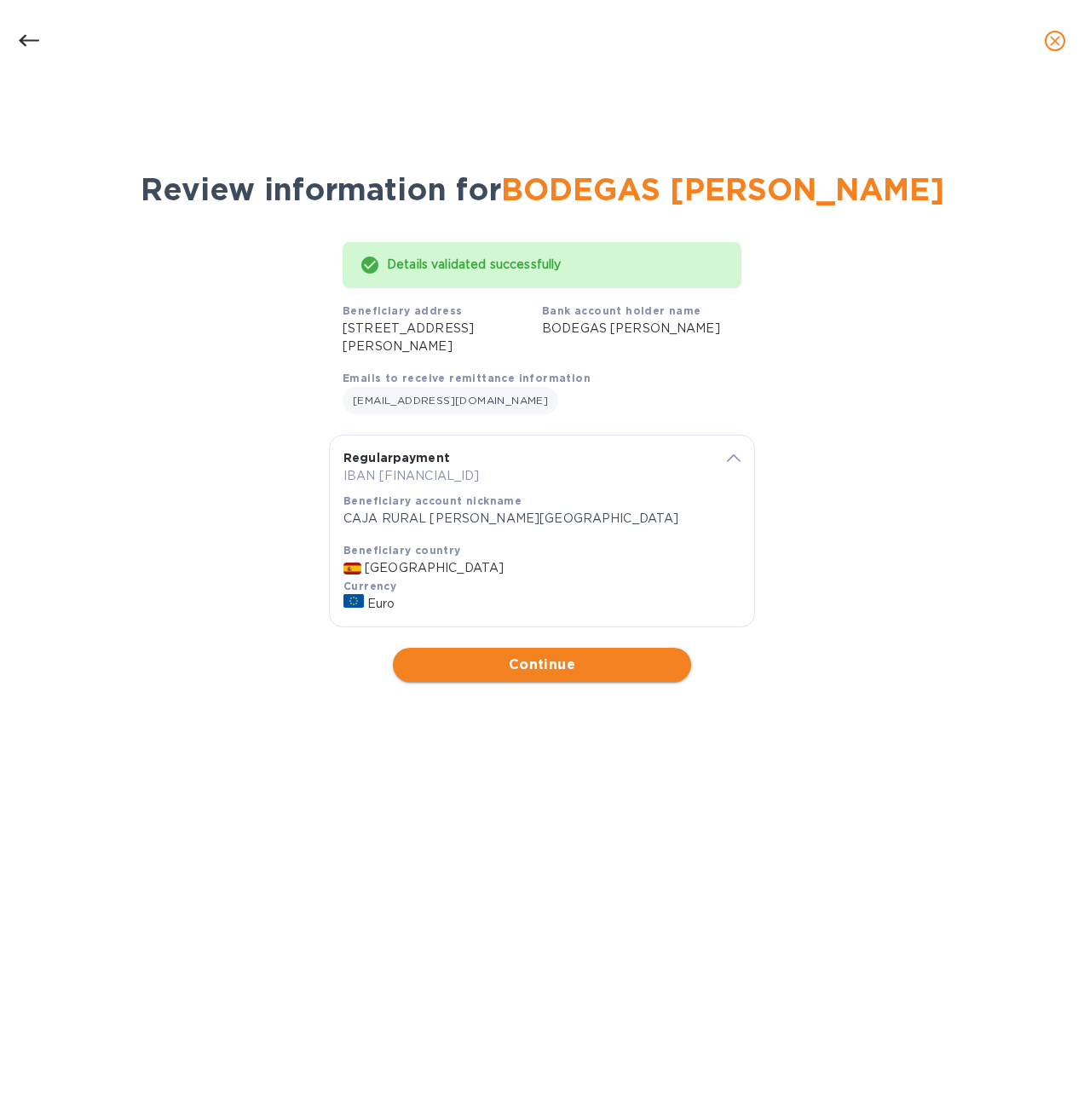
click at [528, 663] on span "Continue" at bounding box center [542, 664] width 271 height 20
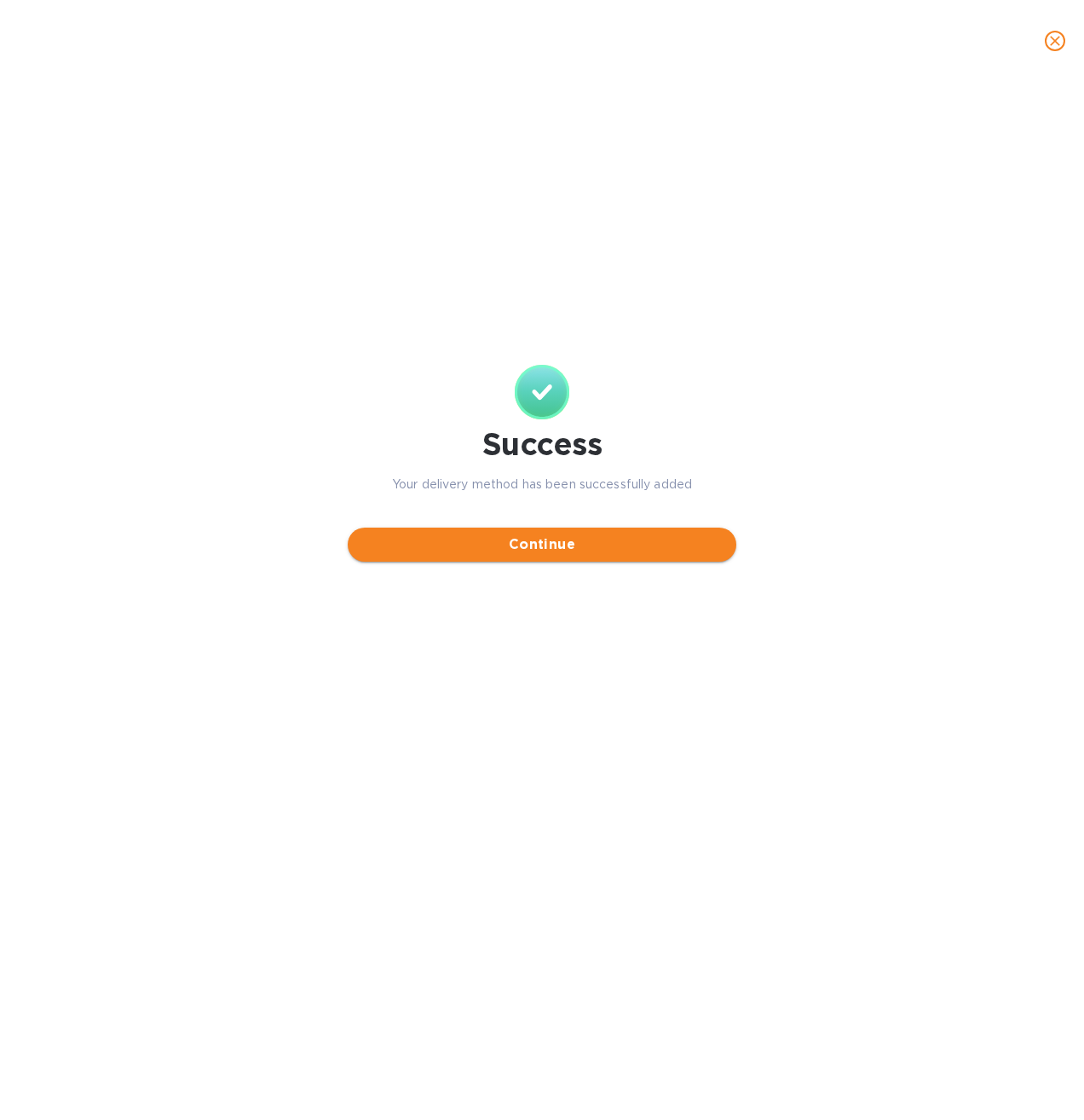
click at [553, 556] on button "Continue" at bounding box center [542, 545] width 389 height 34
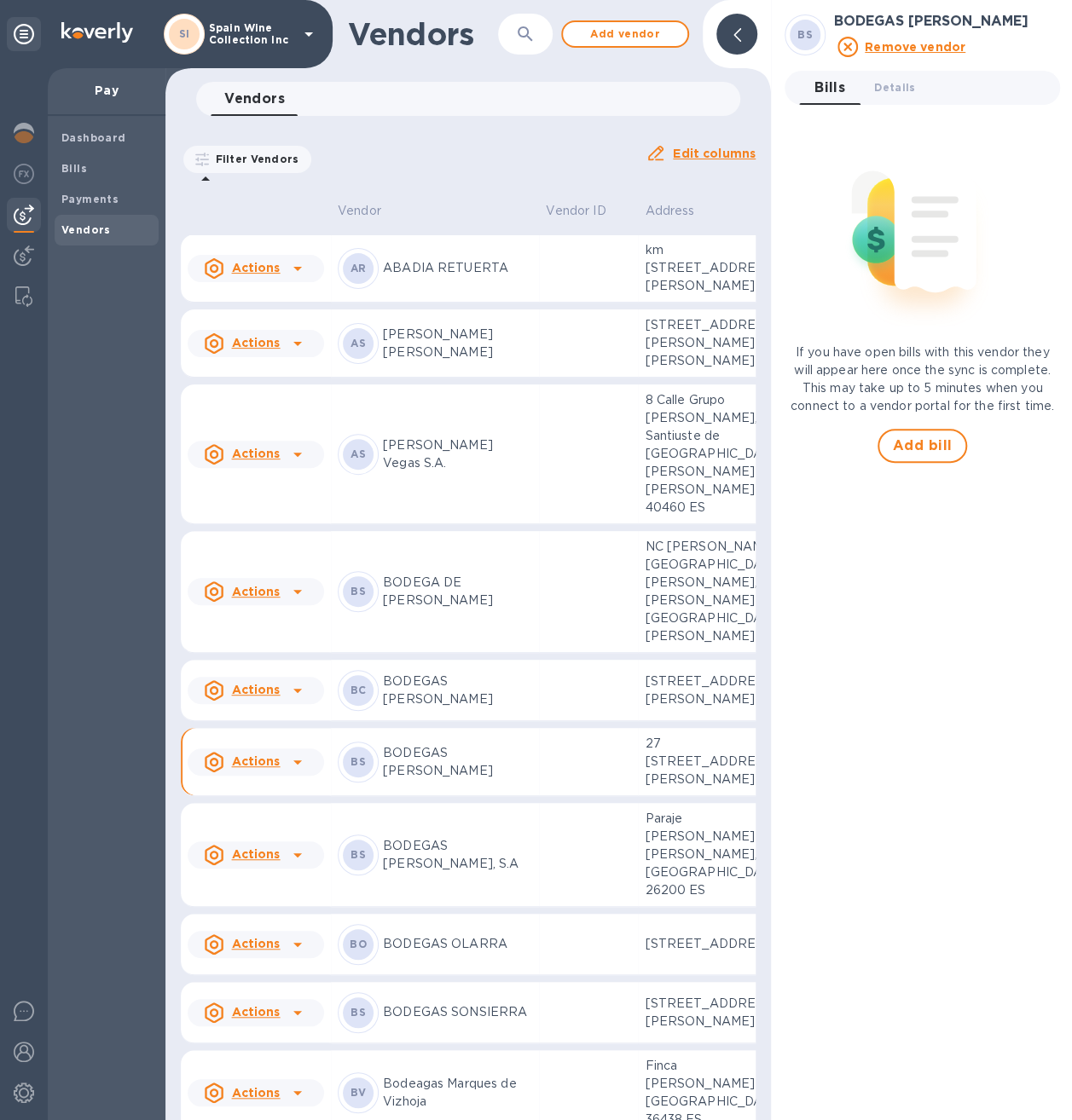
click at [77, 231] on b "Vendors" at bounding box center [86, 230] width 49 height 13
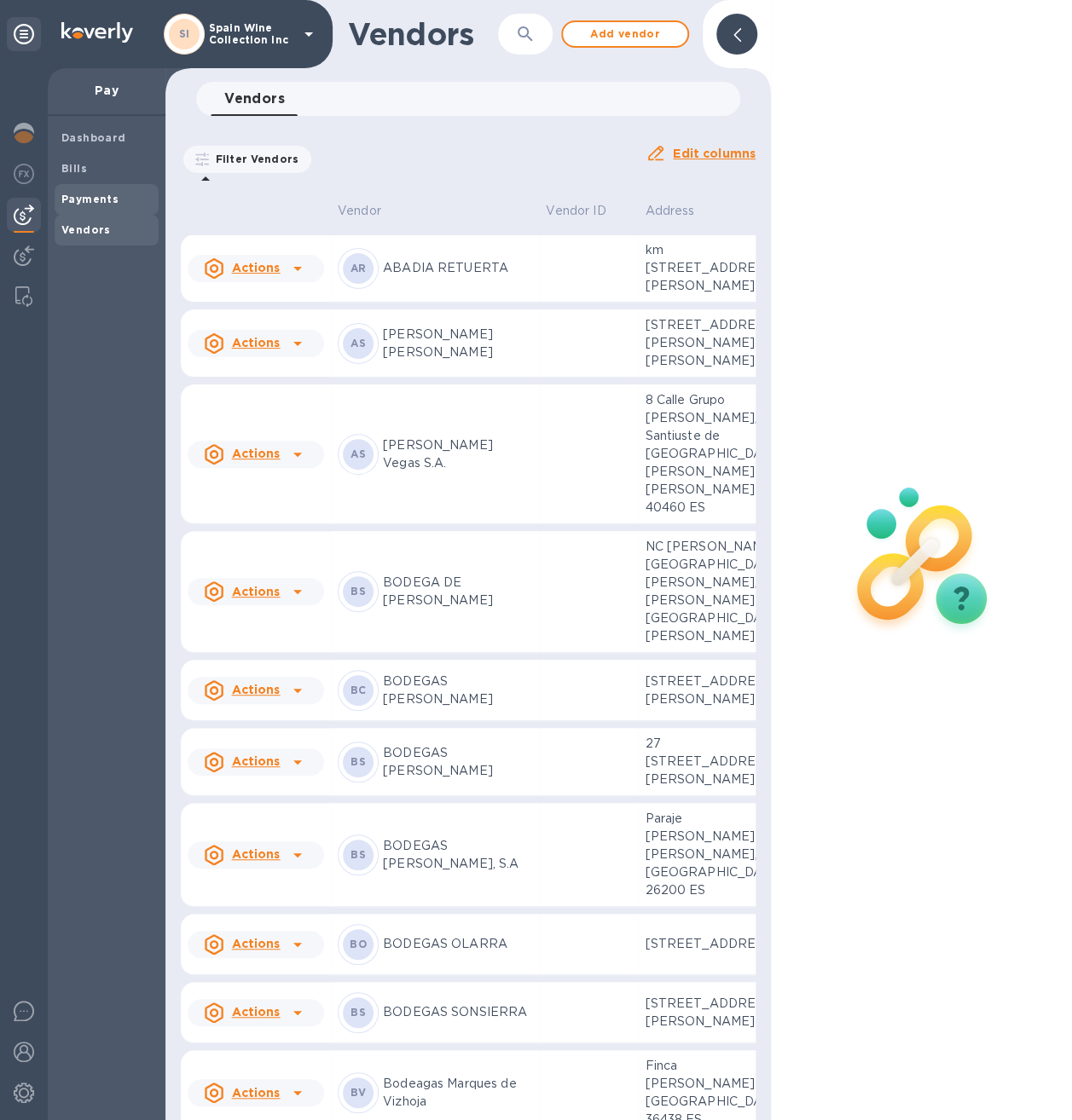
click at [99, 202] on b "Payments" at bounding box center [90, 199] width 57 height 13
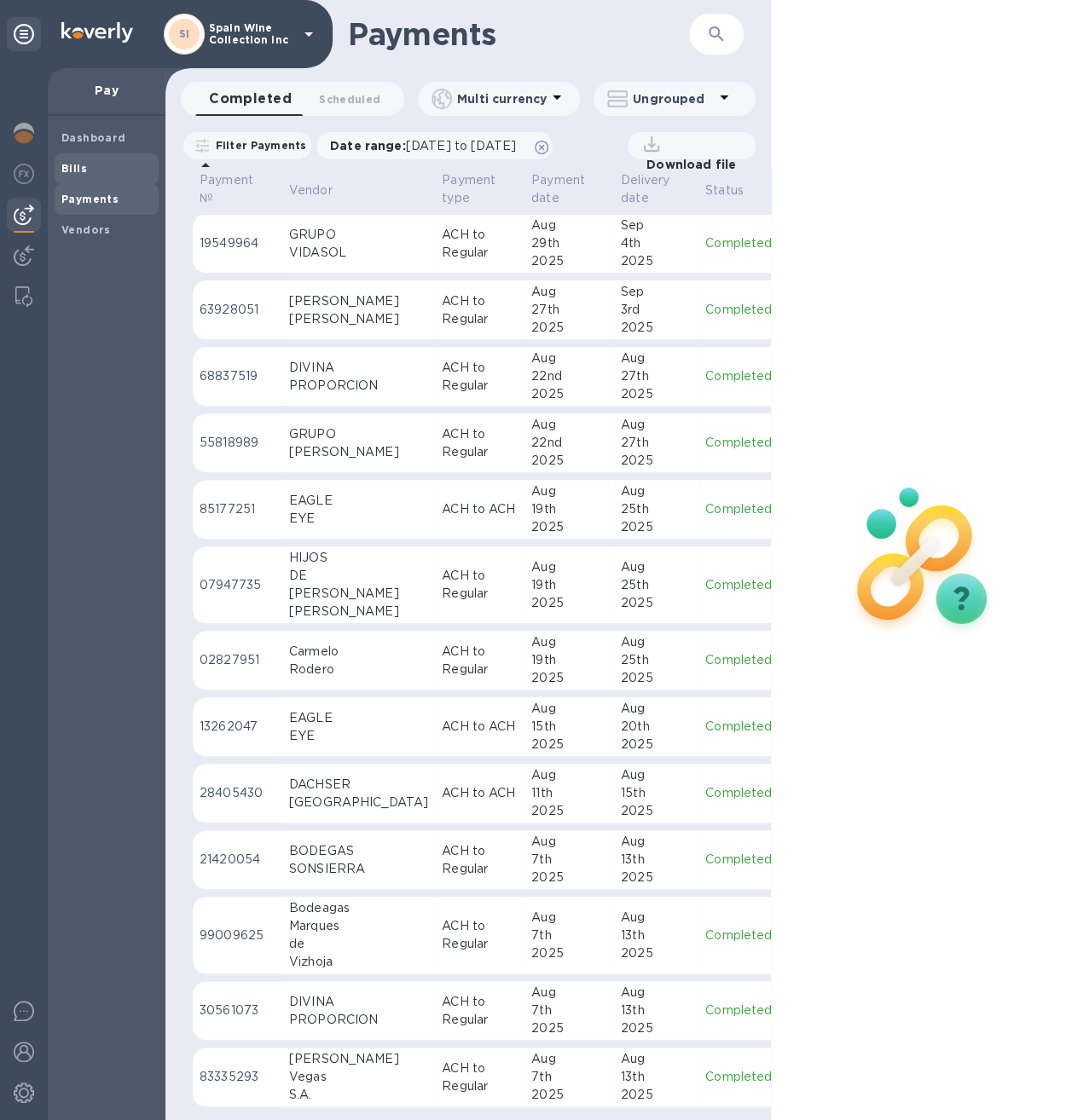
click at [65, 177] on div "Bills" at bounding box center [106, 168] width 104 height 31
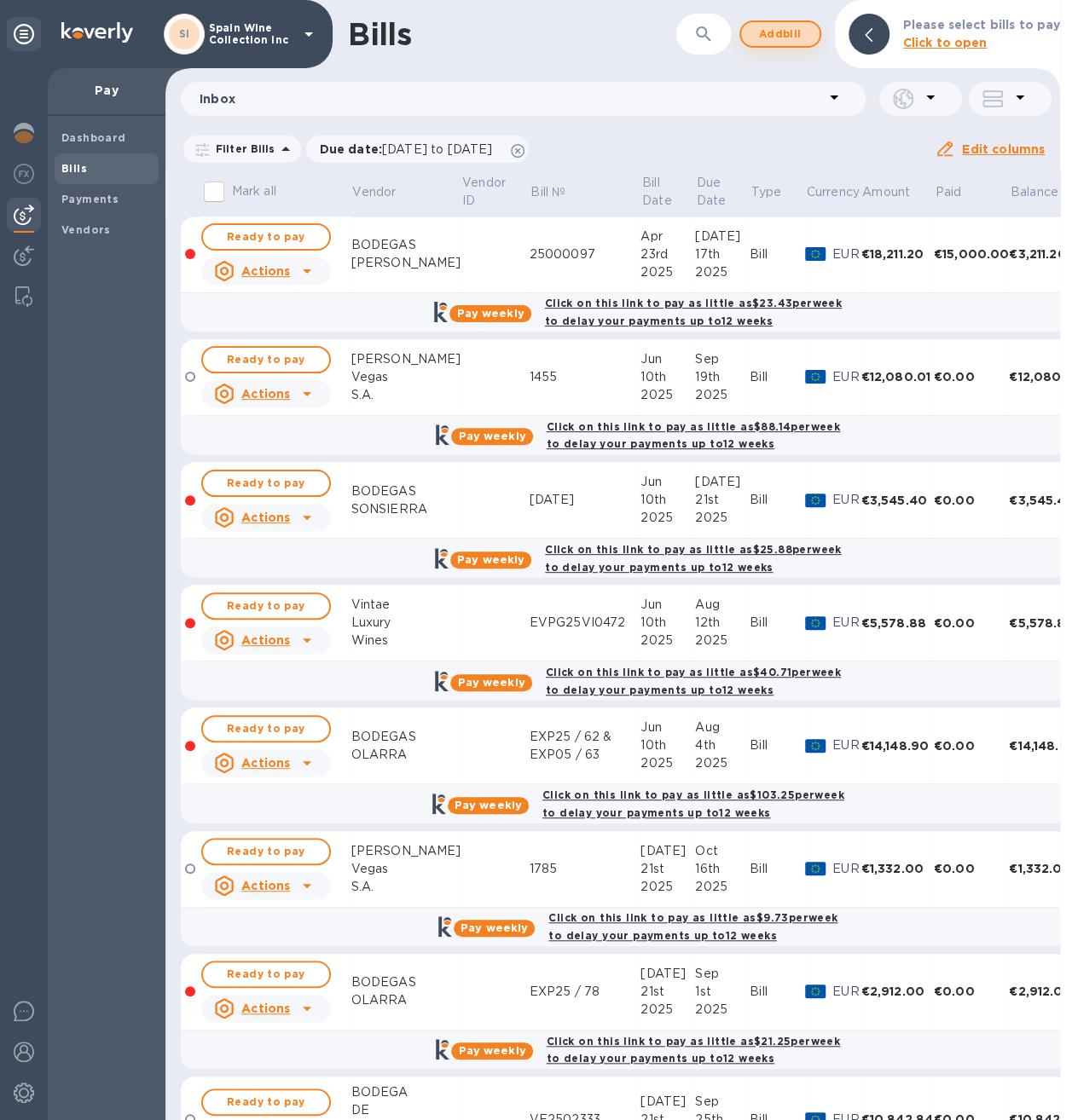
click at [779, 20] on button "Add bill" at bounding box center [780, 33] width 82 height 27
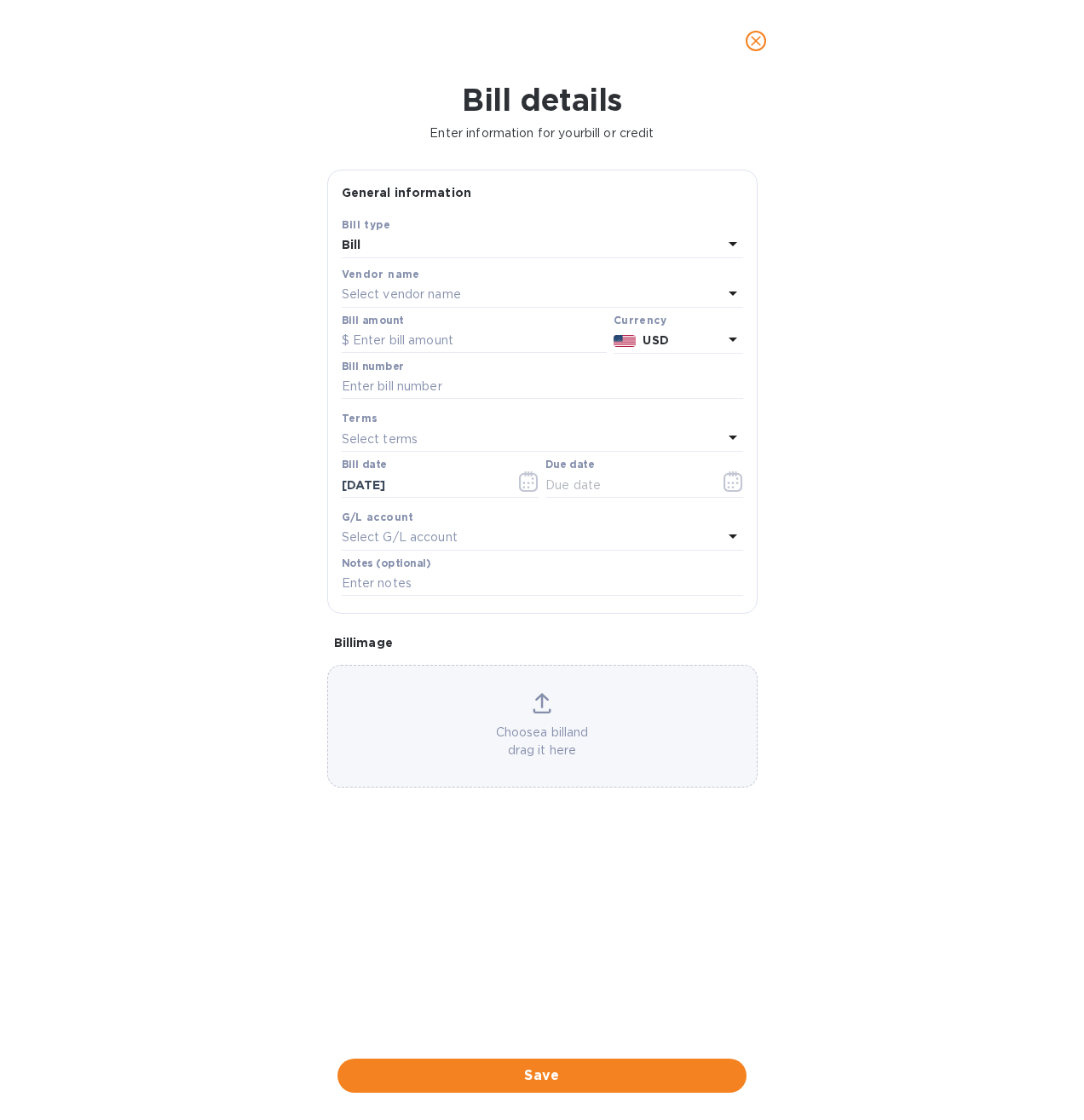
click at [397, 298] on p "Select vendor name" at bounding box center [401, 294] width 120 height 18
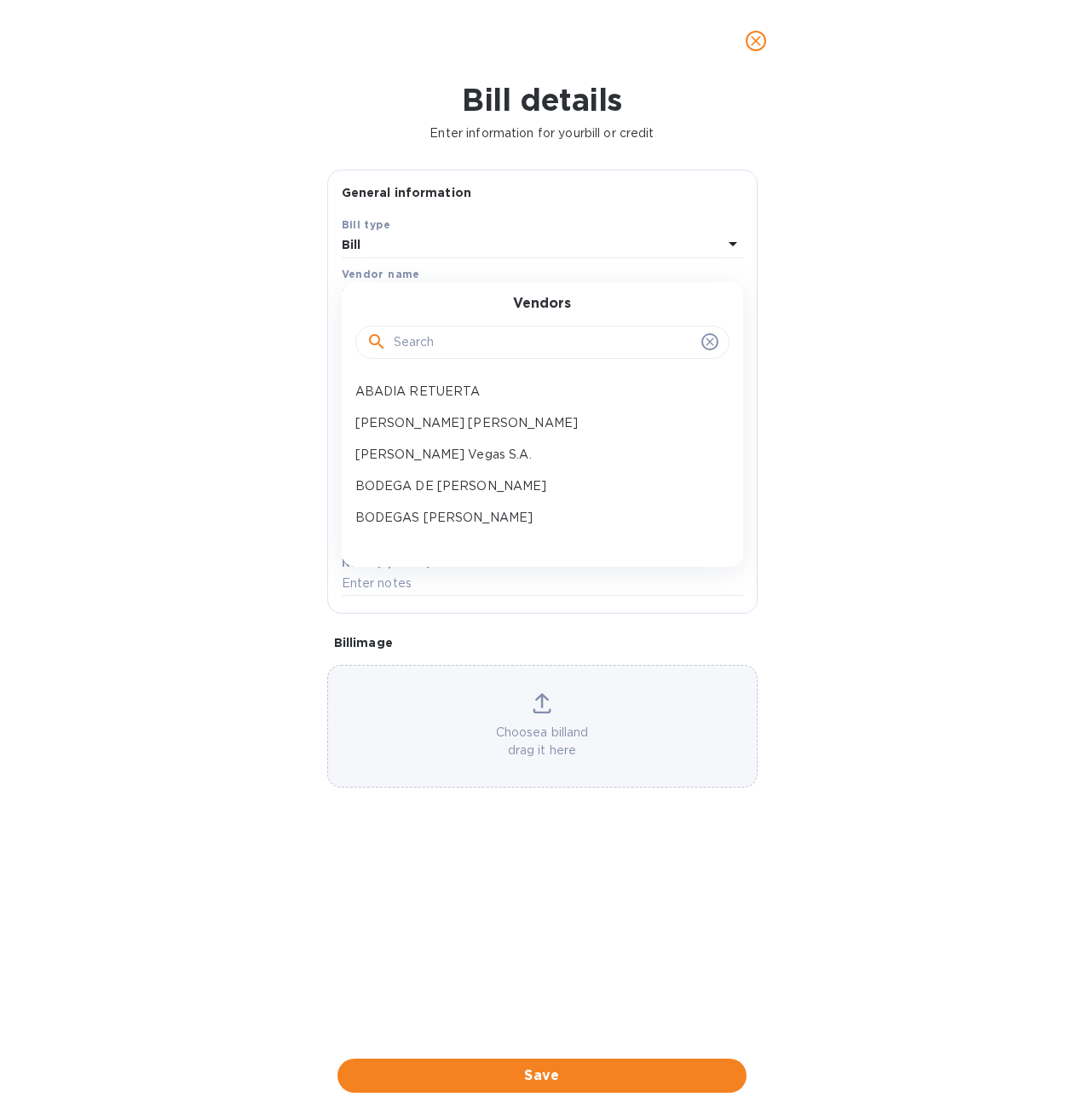
click at [416, 338] on input "text" at bounding box center [544, 342] width 301 height 26
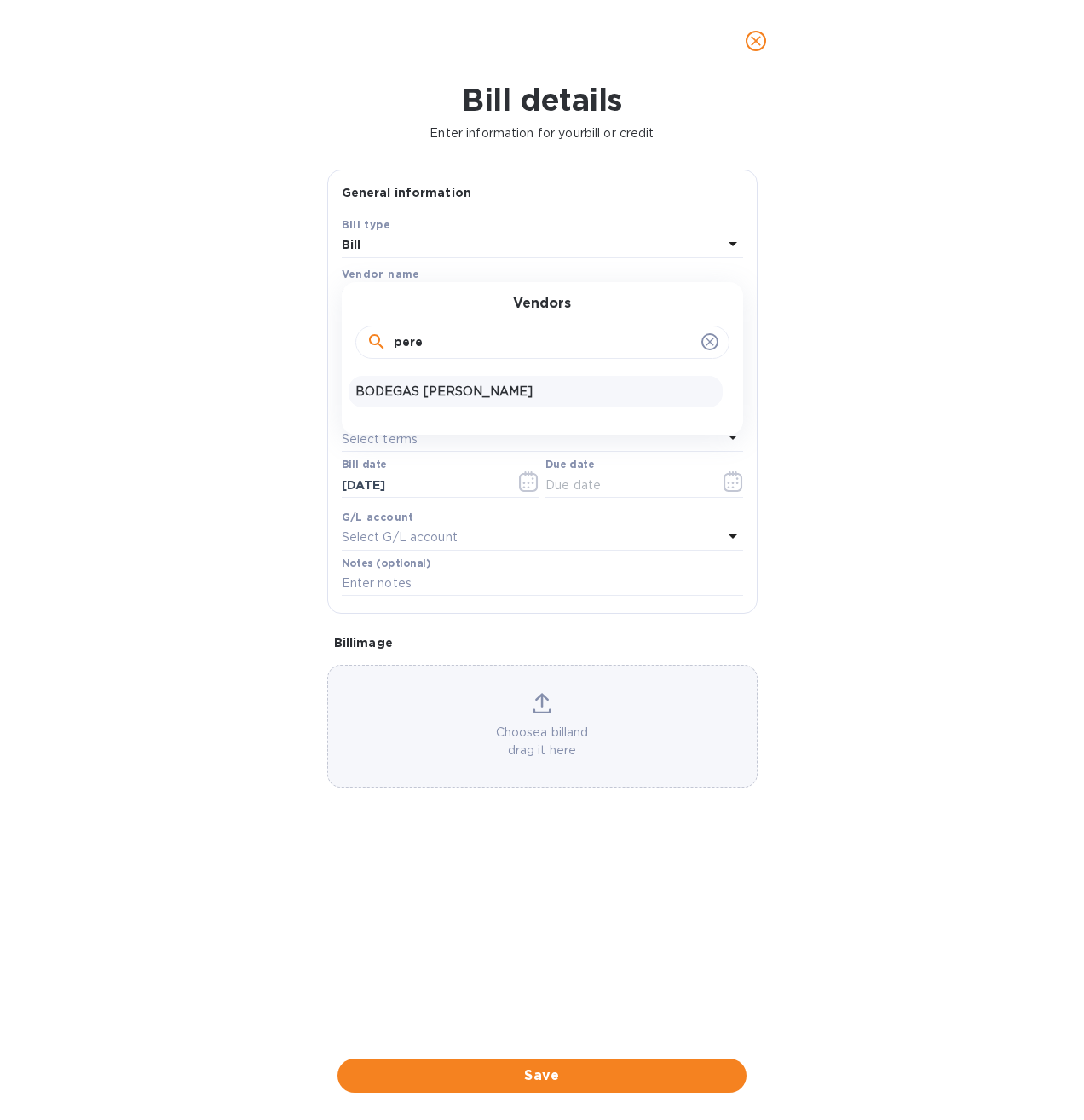
type input "pere"
click at [454, 387] on p "BODEGAS [PERSON_NAME]" at bounding box center [536, 392] width 361 height 18
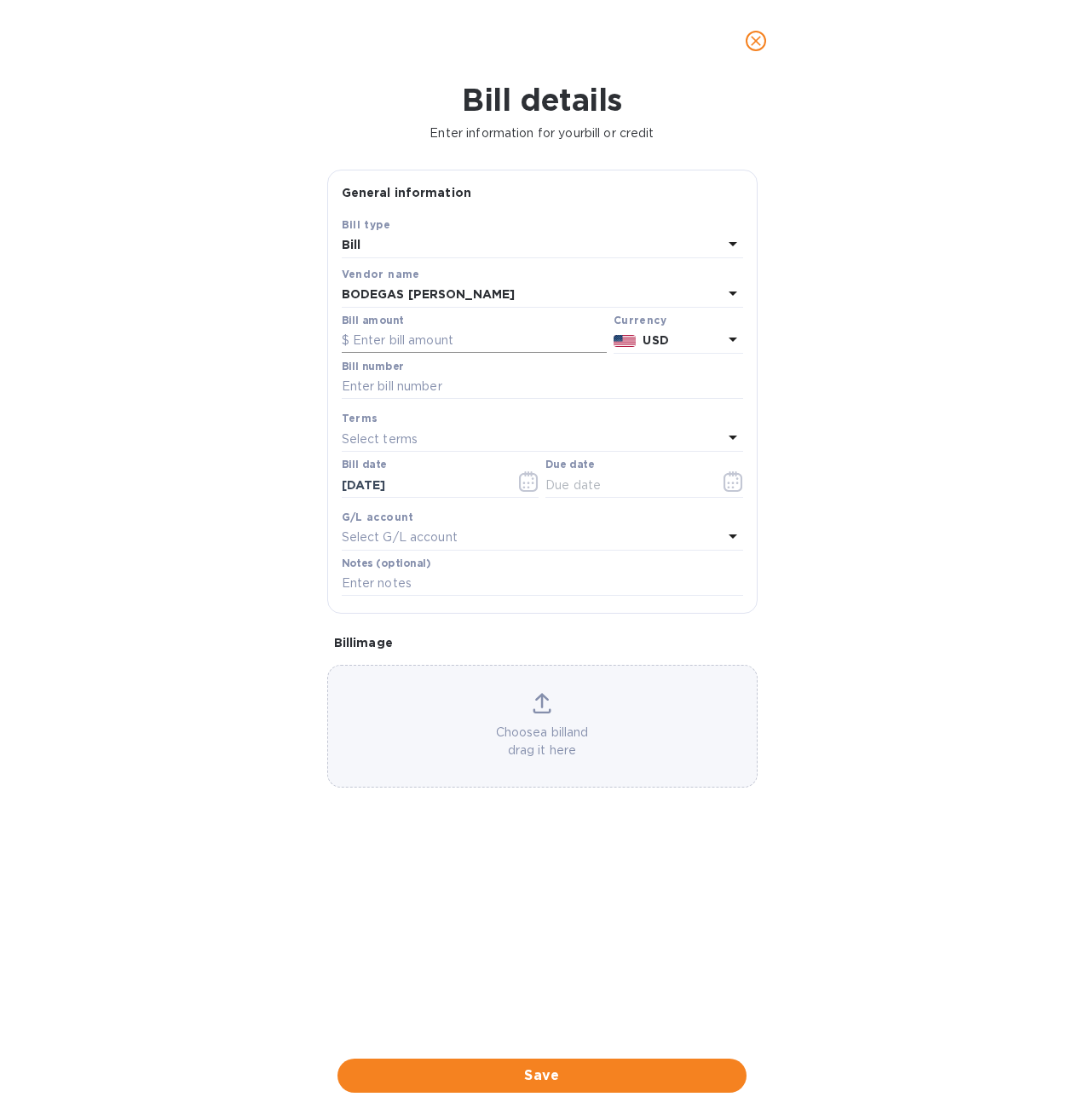
click at [448, 340] on input "text" at bounding box center [473, 340] width 265 height 26
type input "1,884.00"
click at [438, 371] on div "Bill number" at bounding box center [542, 380] width 401 height 40
click at [431, 388] on input "text" at bounding box center [542, 386] width 401 height 26
click at [719, 332] on p "USD" at bounding box center [682, 340] width 79 height 18
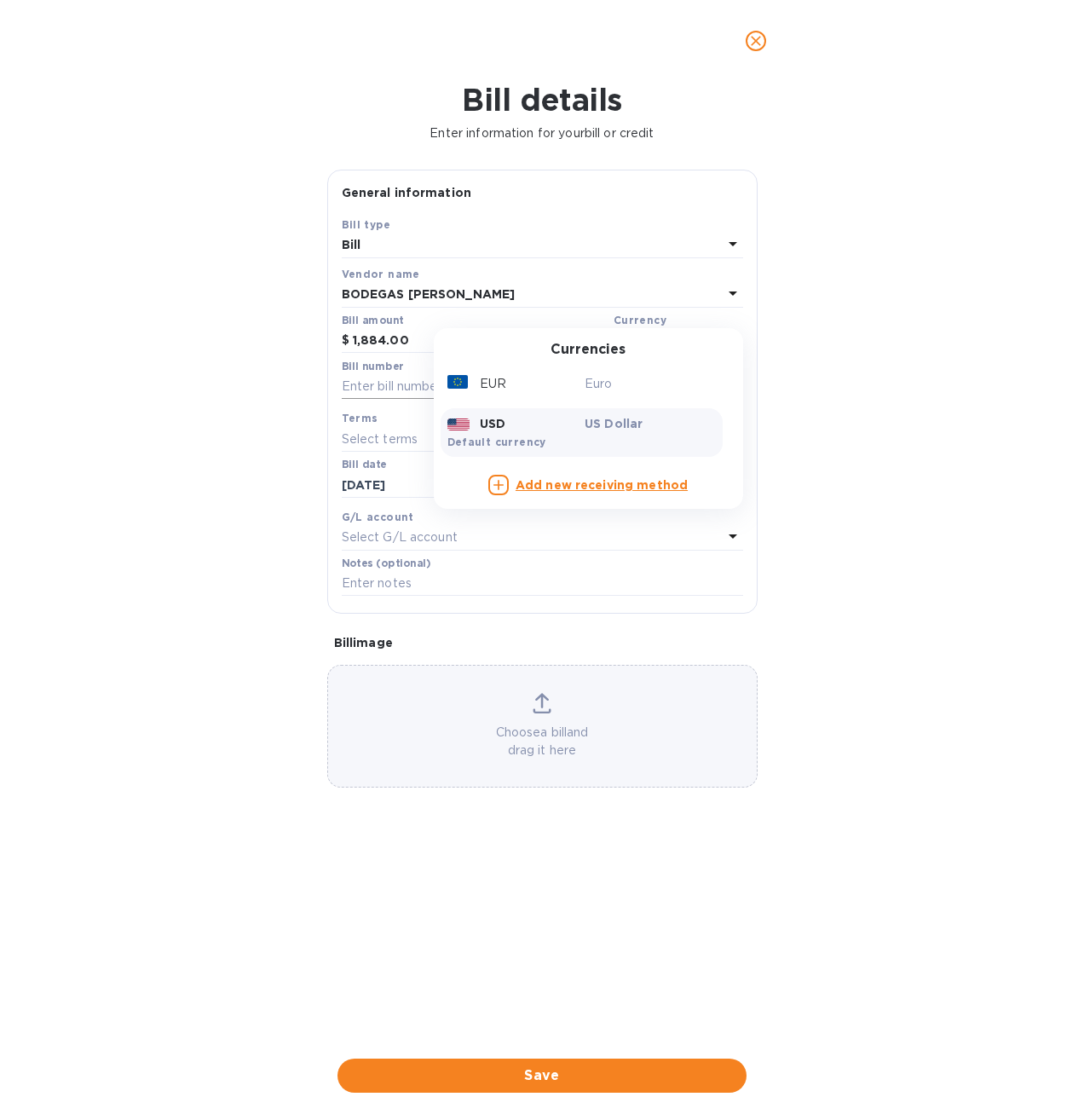
click at [511, 393] on div "EUR" at bounding box center [513, 384] width 138 height 25
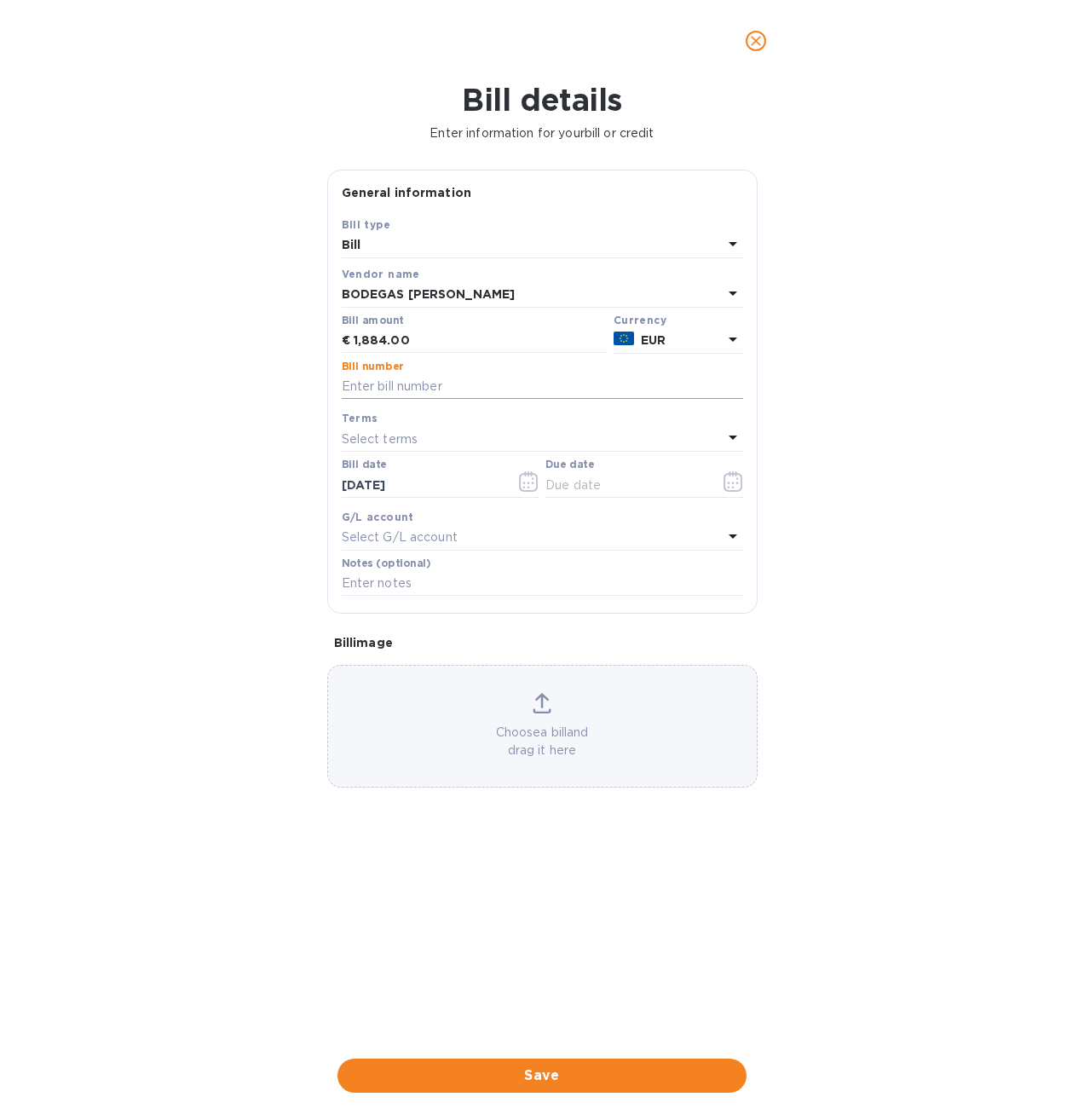
paste input "01 -2025"
type input "01 -2025"
click at [403, 575] on input "text" at bounding box center [542, 583] width 401 height 26
type input "30% Prepare order"
click at [538, 705] on icon at bounding box center [541, 702] width 18 height 20
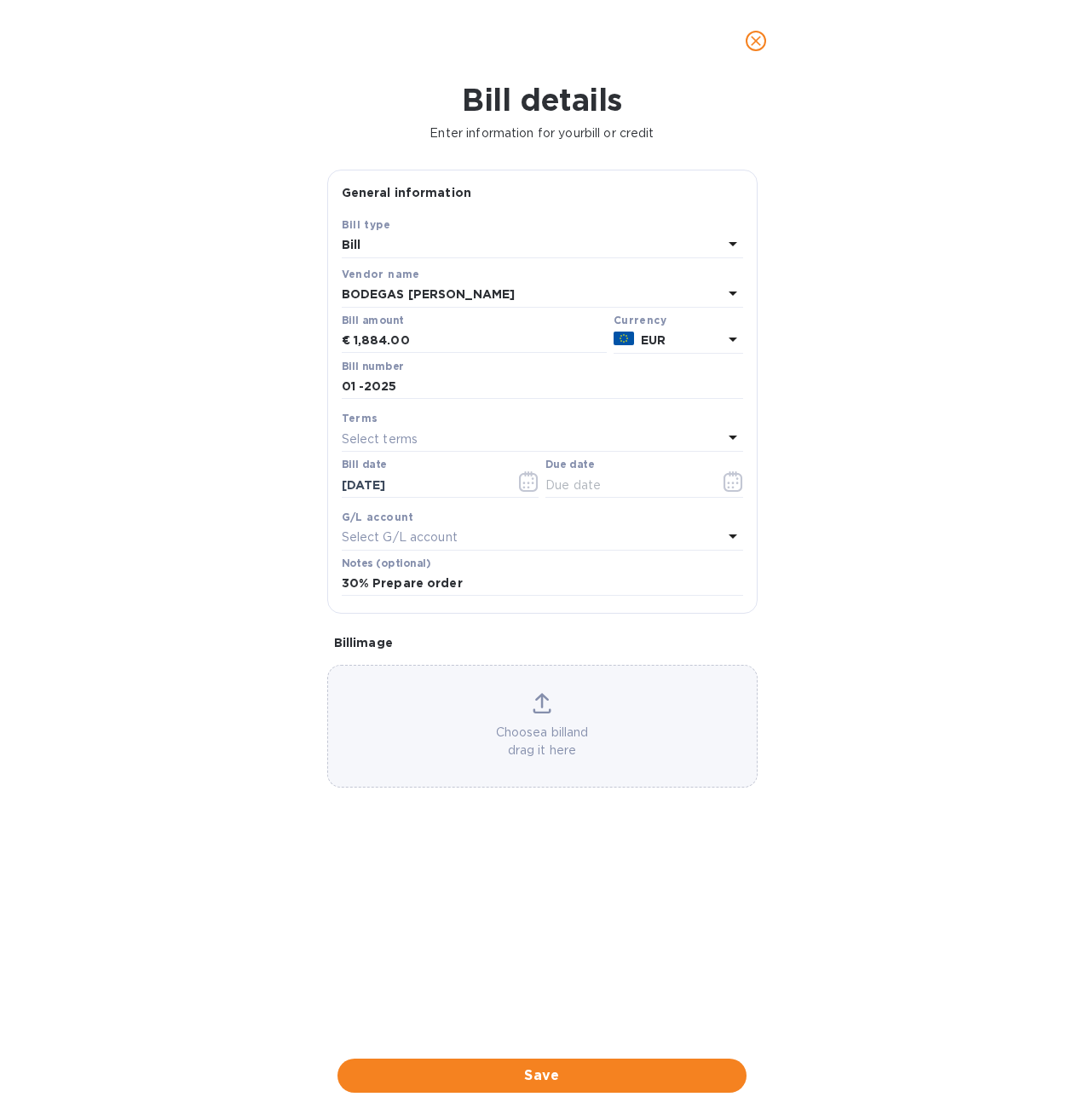
click at [562, 691] on div "Choose a bill and drag it here" at bounding box center [542, 725] width 430 height 122
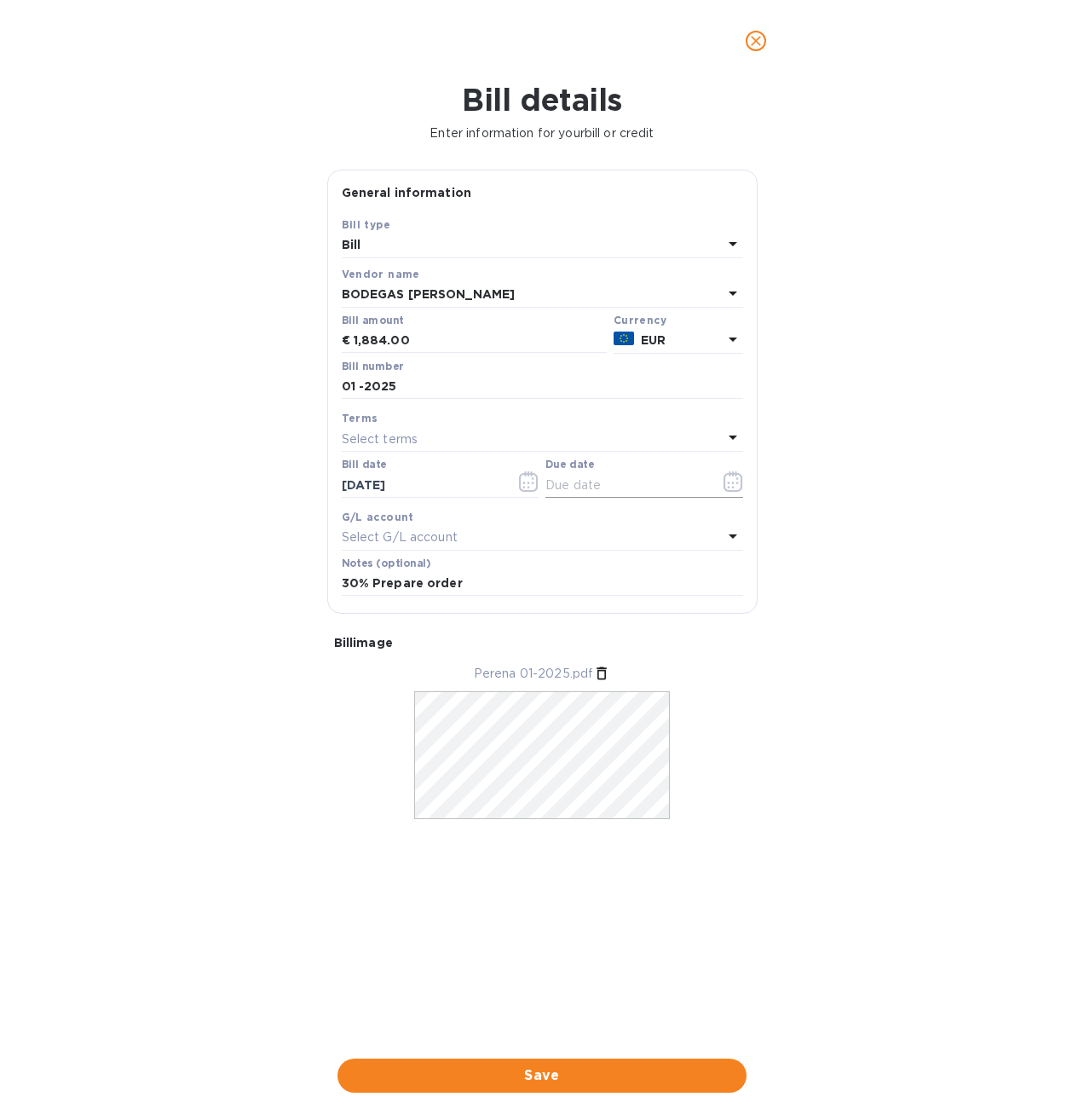
click at [735, 482] on icon "button" at bounding box center [733, 481] width 19 height 20
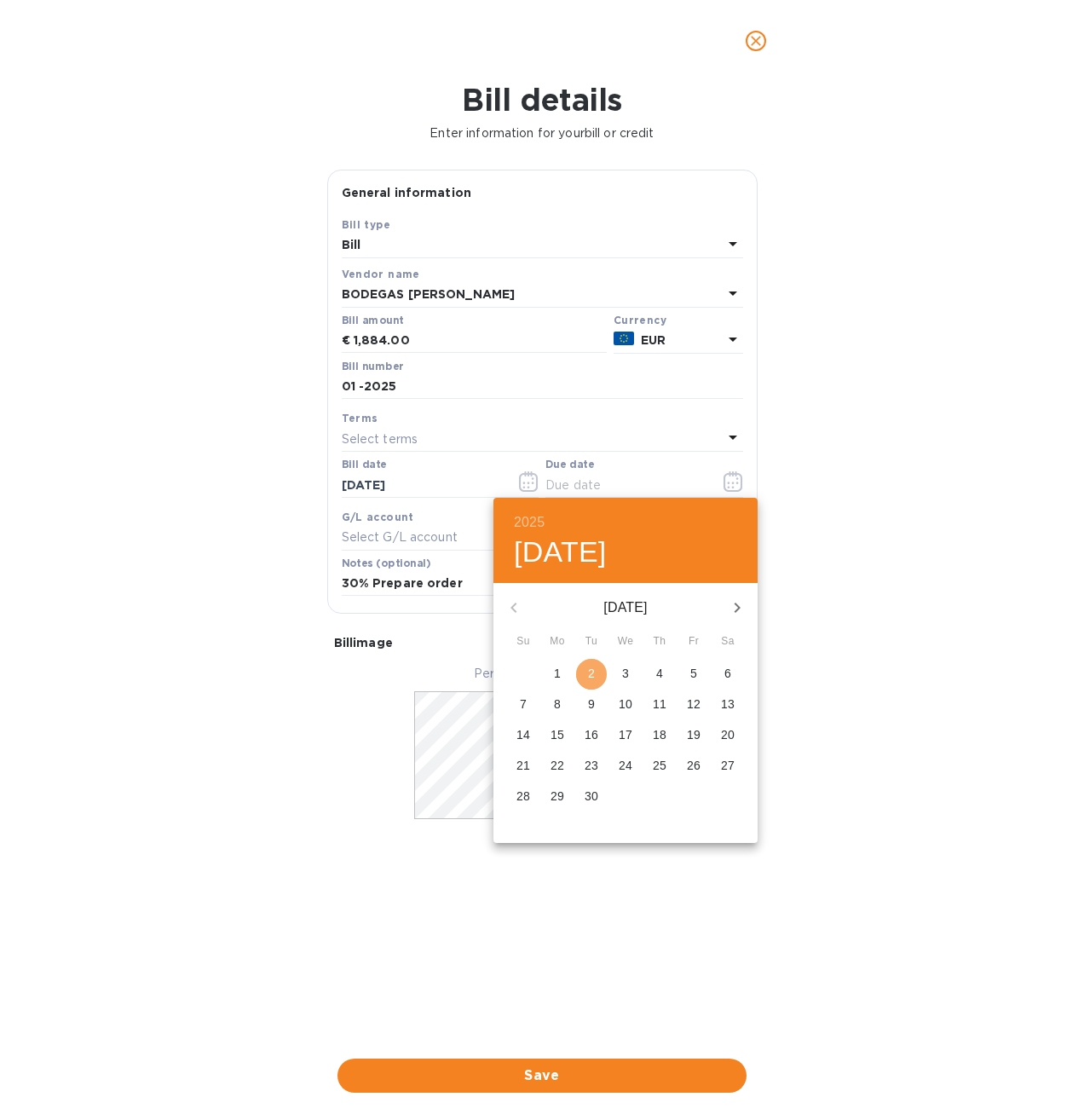
click at [590, 668] on p "2" at bounding box center [591, 672] width 7 height 17
type input "[DATE]"
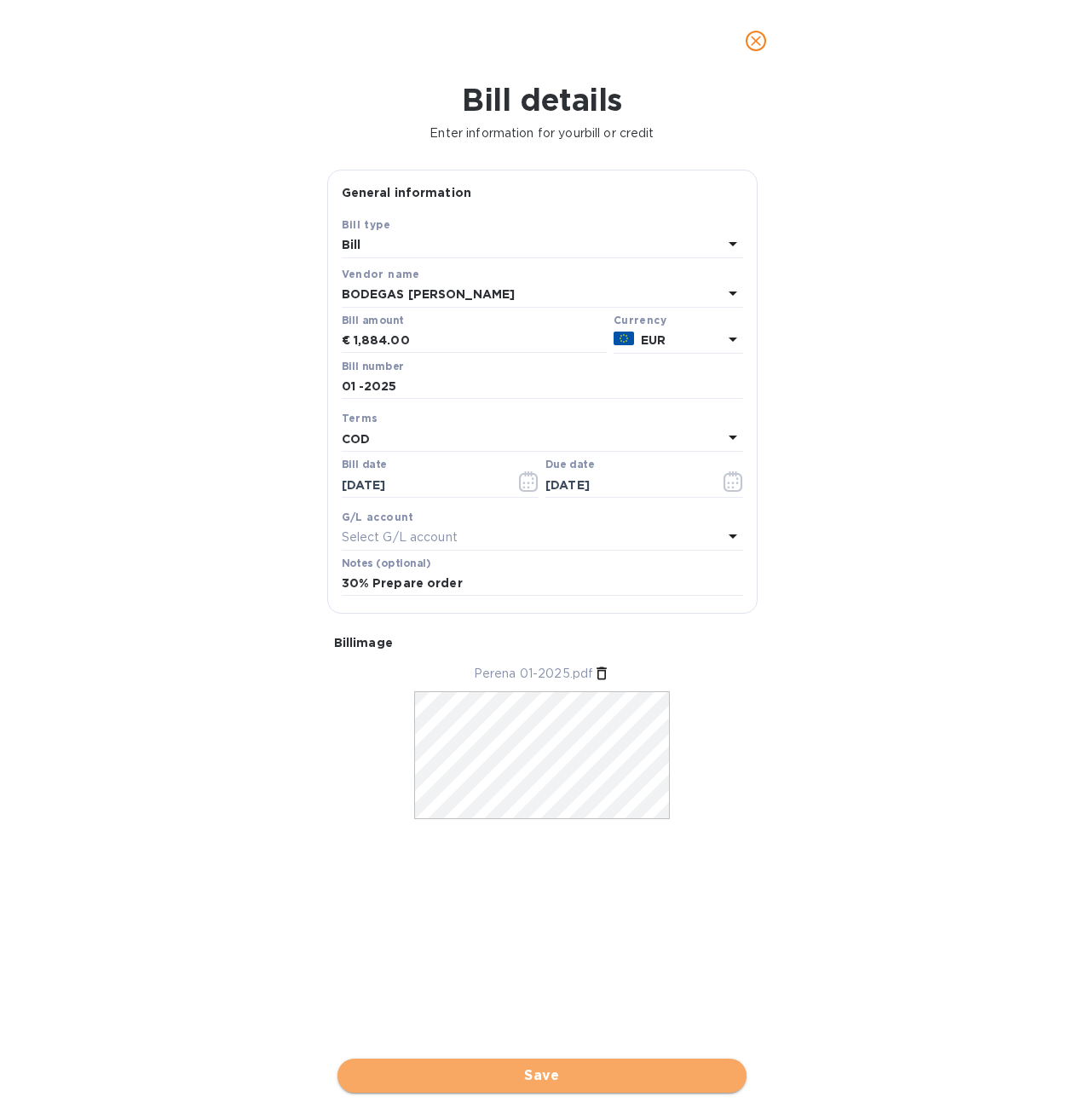
click at [535, 1073] on span "Save" at bounding box center [542, 1075] width 382 height 20
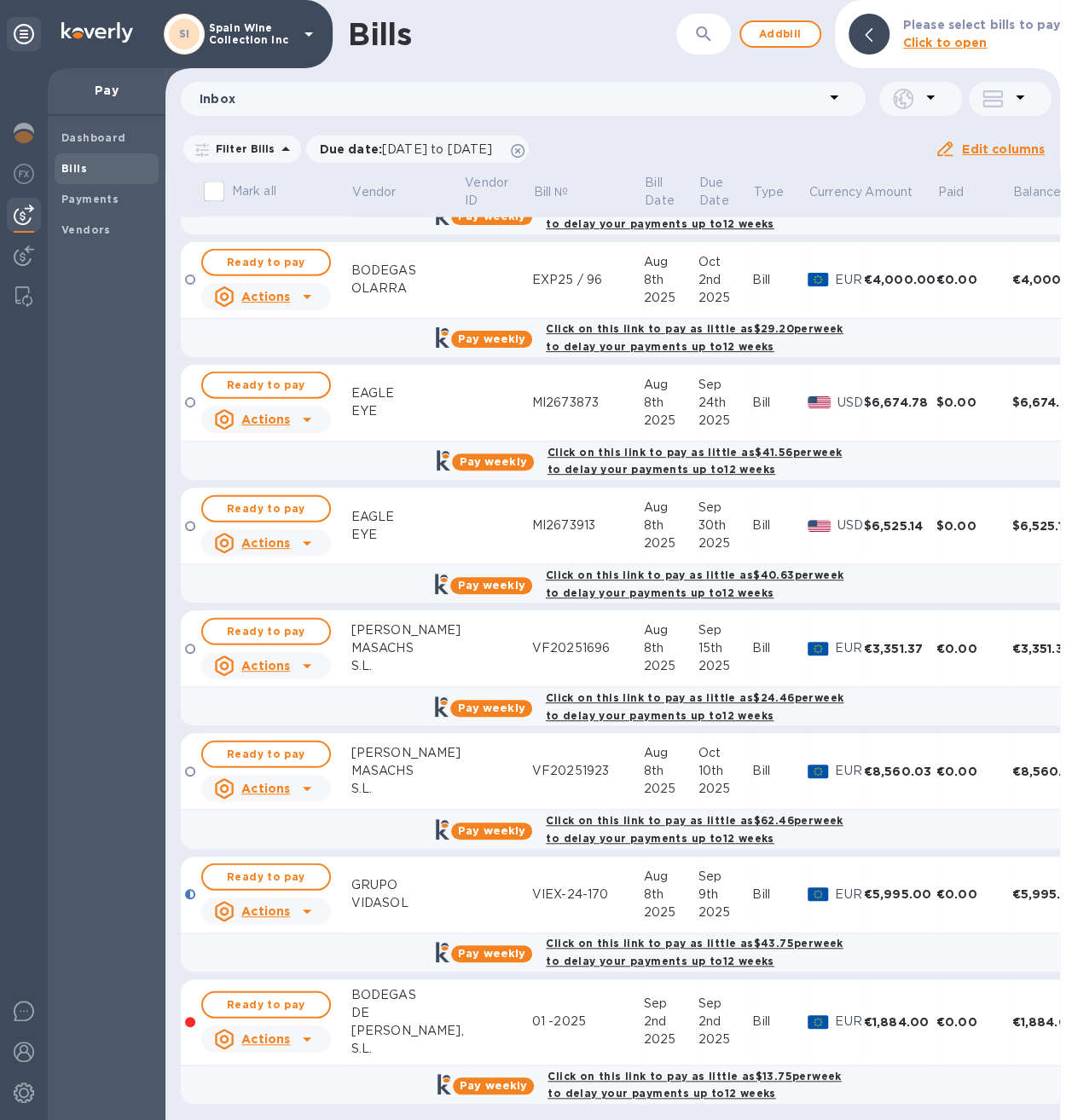
scroll to position [13, 0]
click at [298, 994] on span "Ready to pay" at bounding box center [266, 1004] width 99 height 20
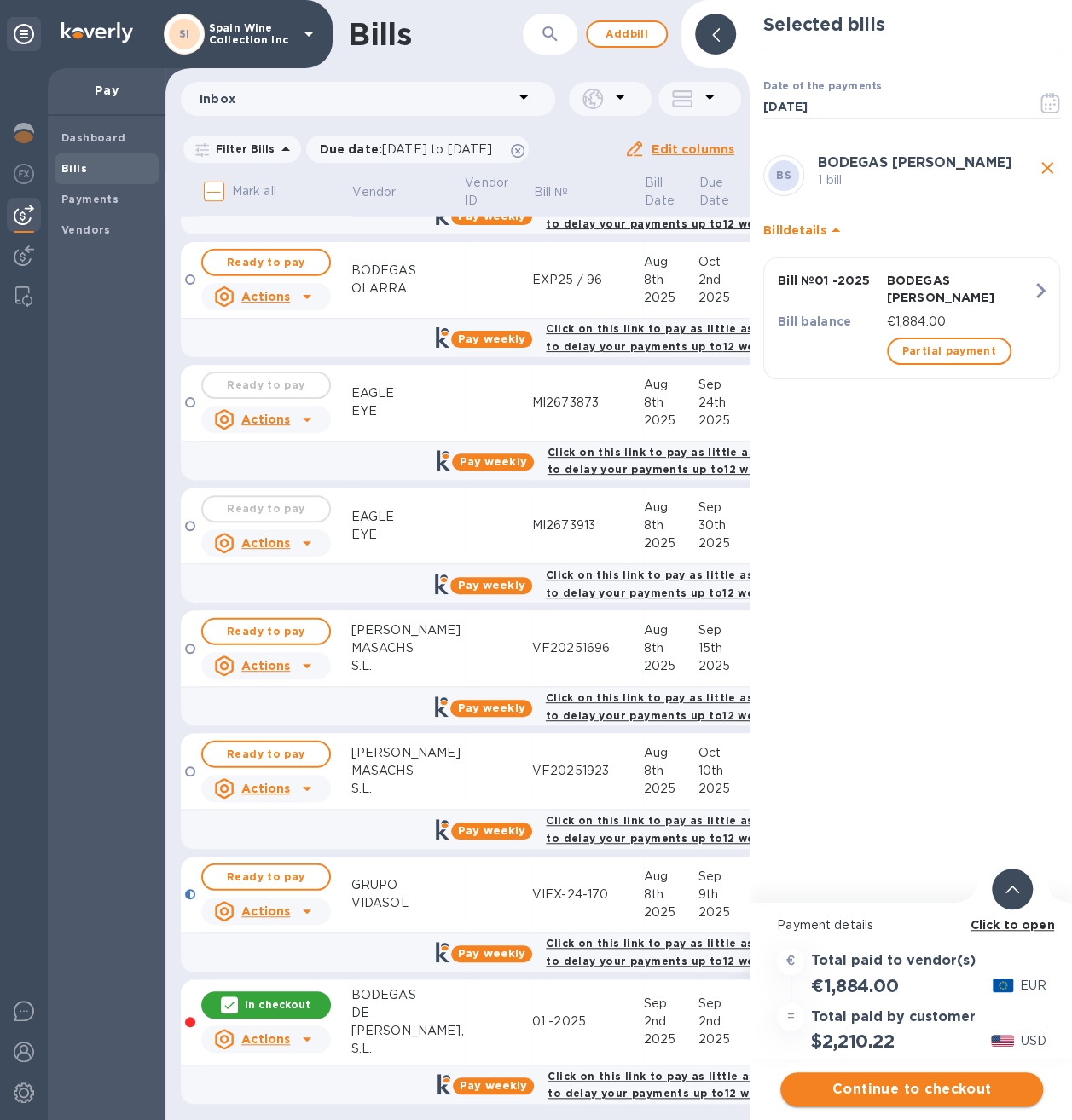
click at [885, 1079] on span "Continue to checkout" at bounding box center [911, 1088] width 235 height 20
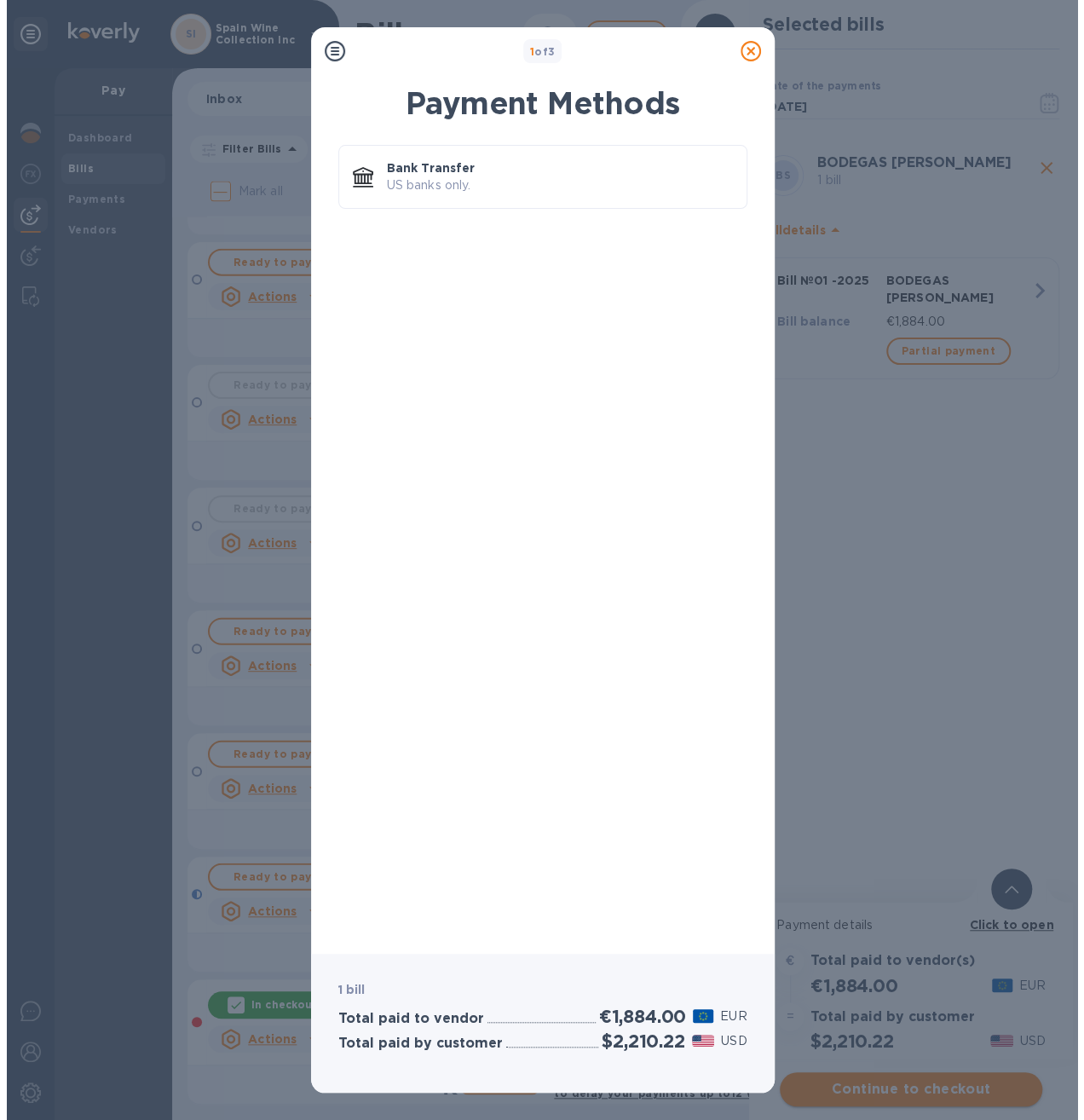
scroll to position [0, 0]
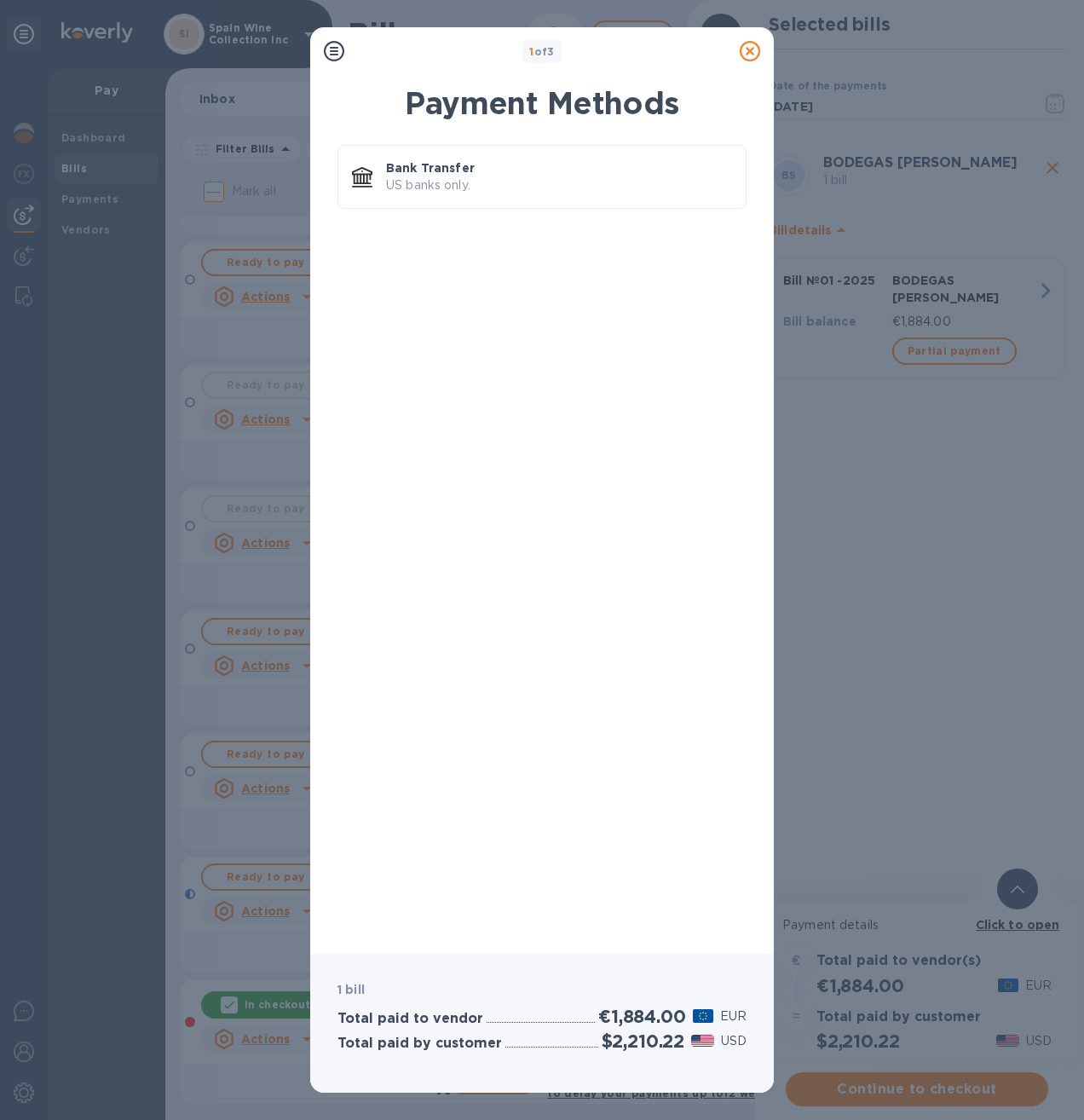
click at [479, 213] on div "Bank Transfer US banks only." at bounding box center [542, 180] width 409 height 70
drag, startPoint x: 477, startPoint y: 168, endPoint x: 475, endPoint y: 179, distance: 11.2
click at [475, 179] on div "Bank Transfer US banks only." at bounding box center [559, 176] width 360 height 48
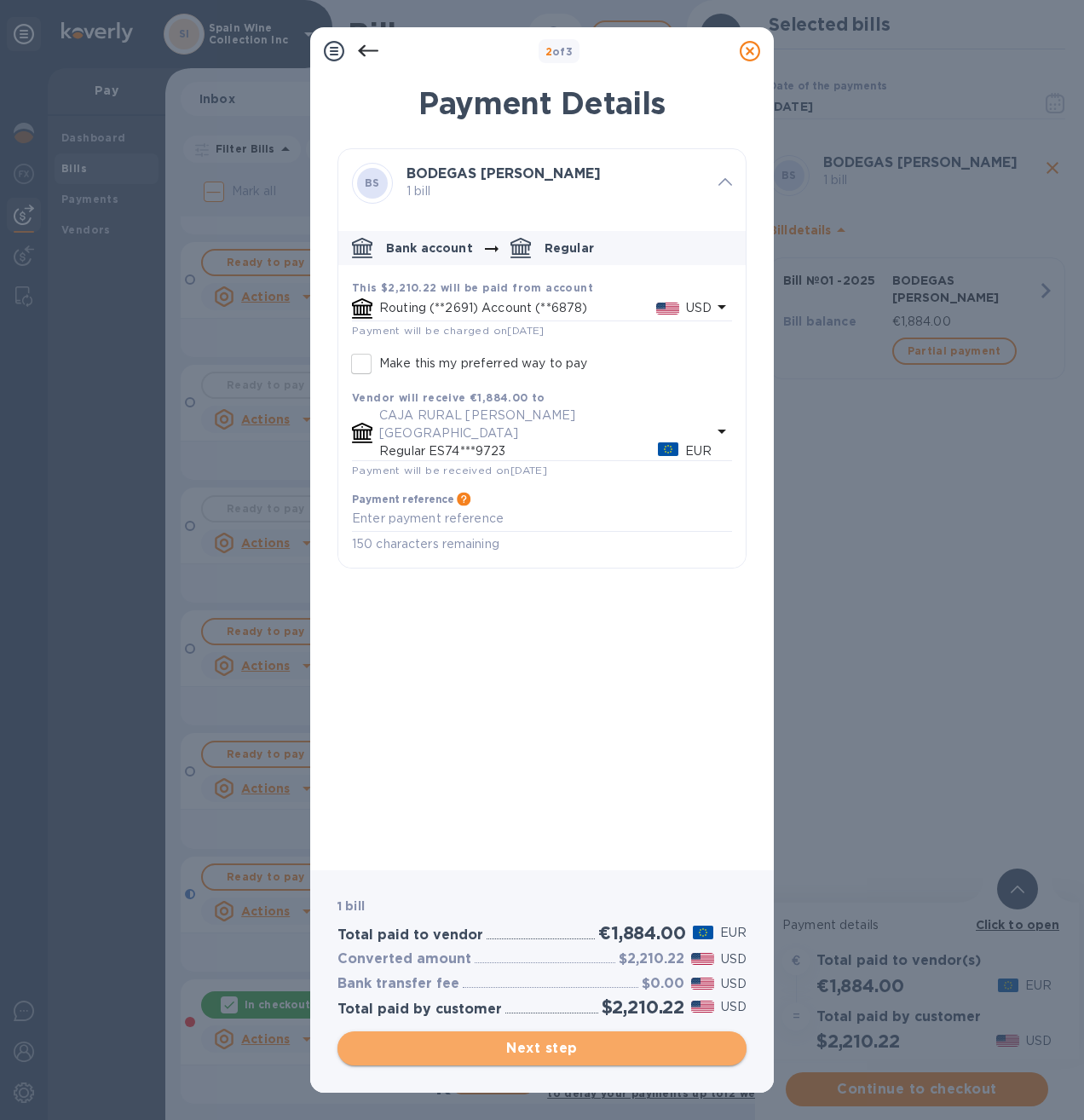
click at [522, 1055] on span "Next step" at bounding box center [542, 1048] width 382 height 20
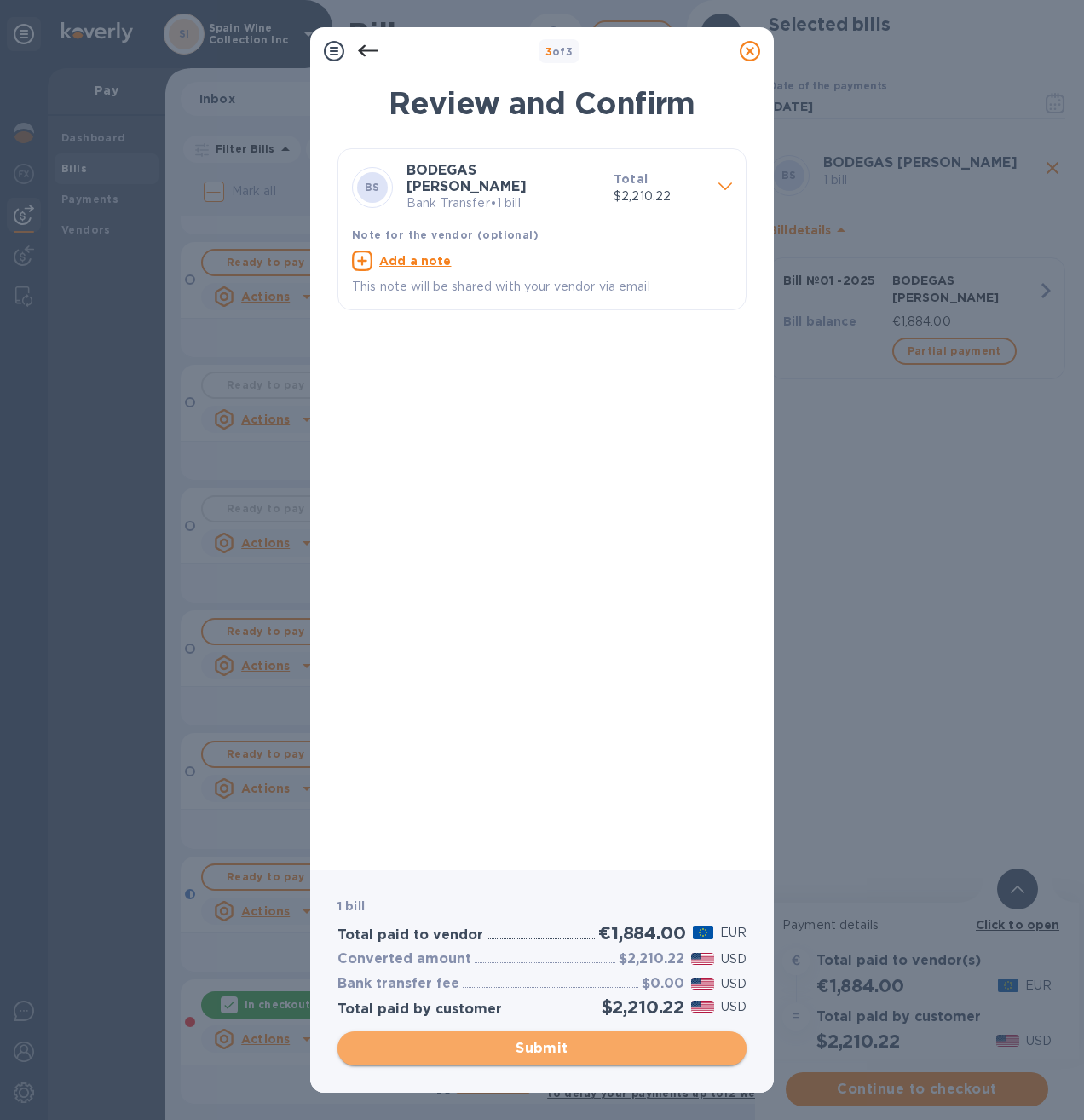
click at [512, 1036] on button "Submit" at bounding box center [542, 1048] width 409 height 34
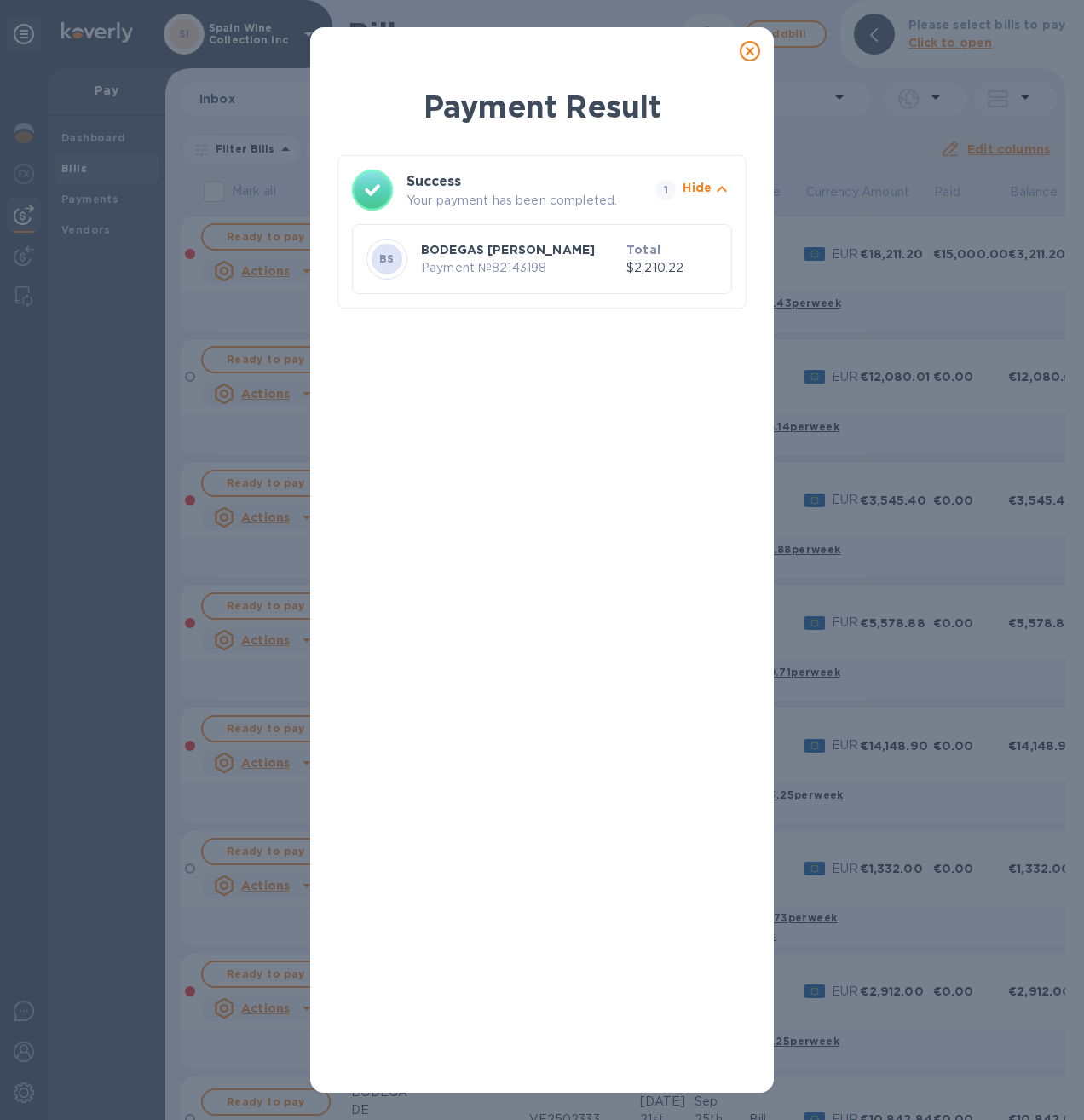
click at [561, 198] on p "Your payment has been completed." at bounding box center [527, 201] width 242 height 18
click at [753, 58] on icon at bounding box center [750, 50] width 20 height 20
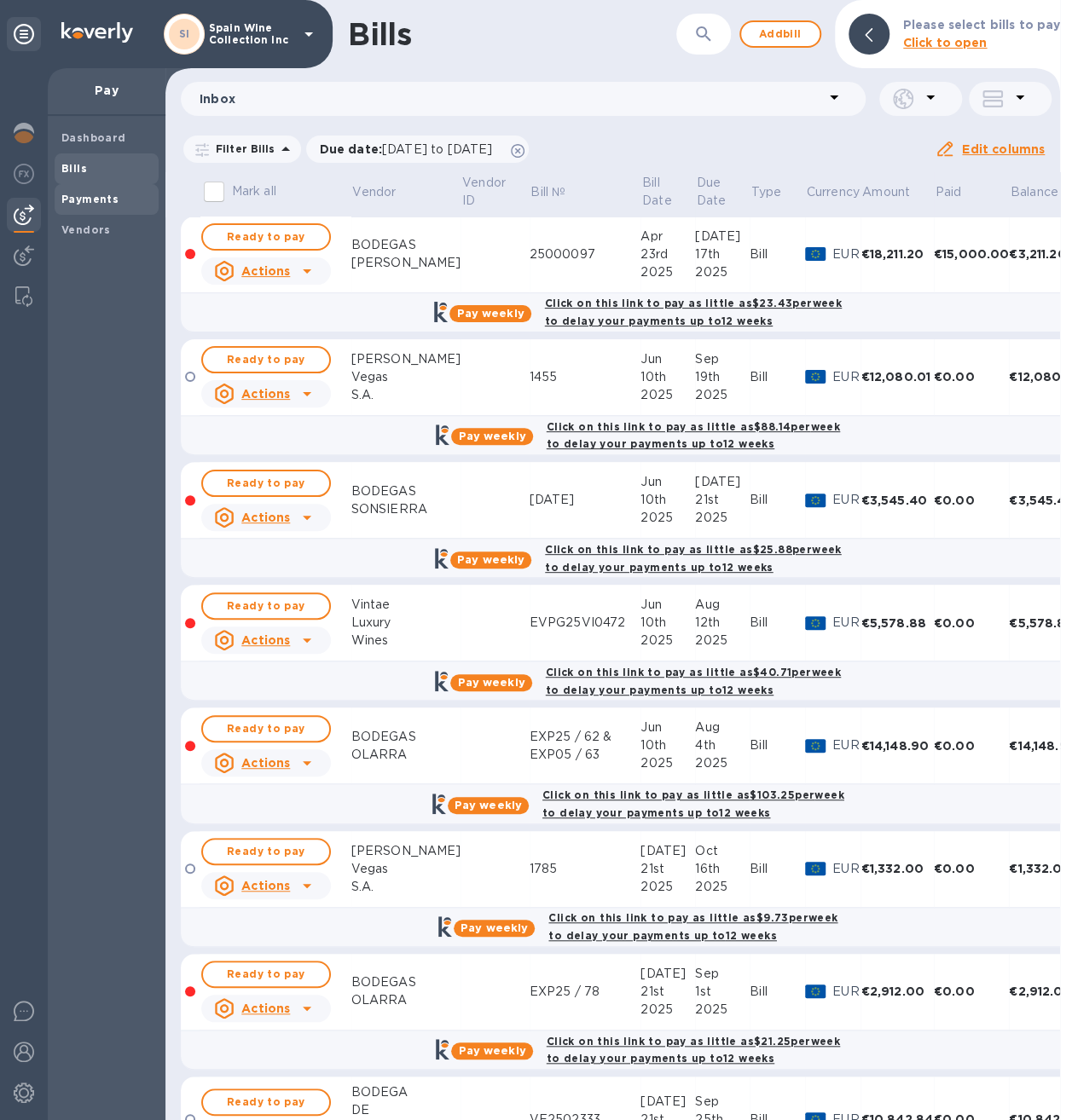
click at [92, 195] on b "Payments" at bounding box center [90, 199] width 57 height 13
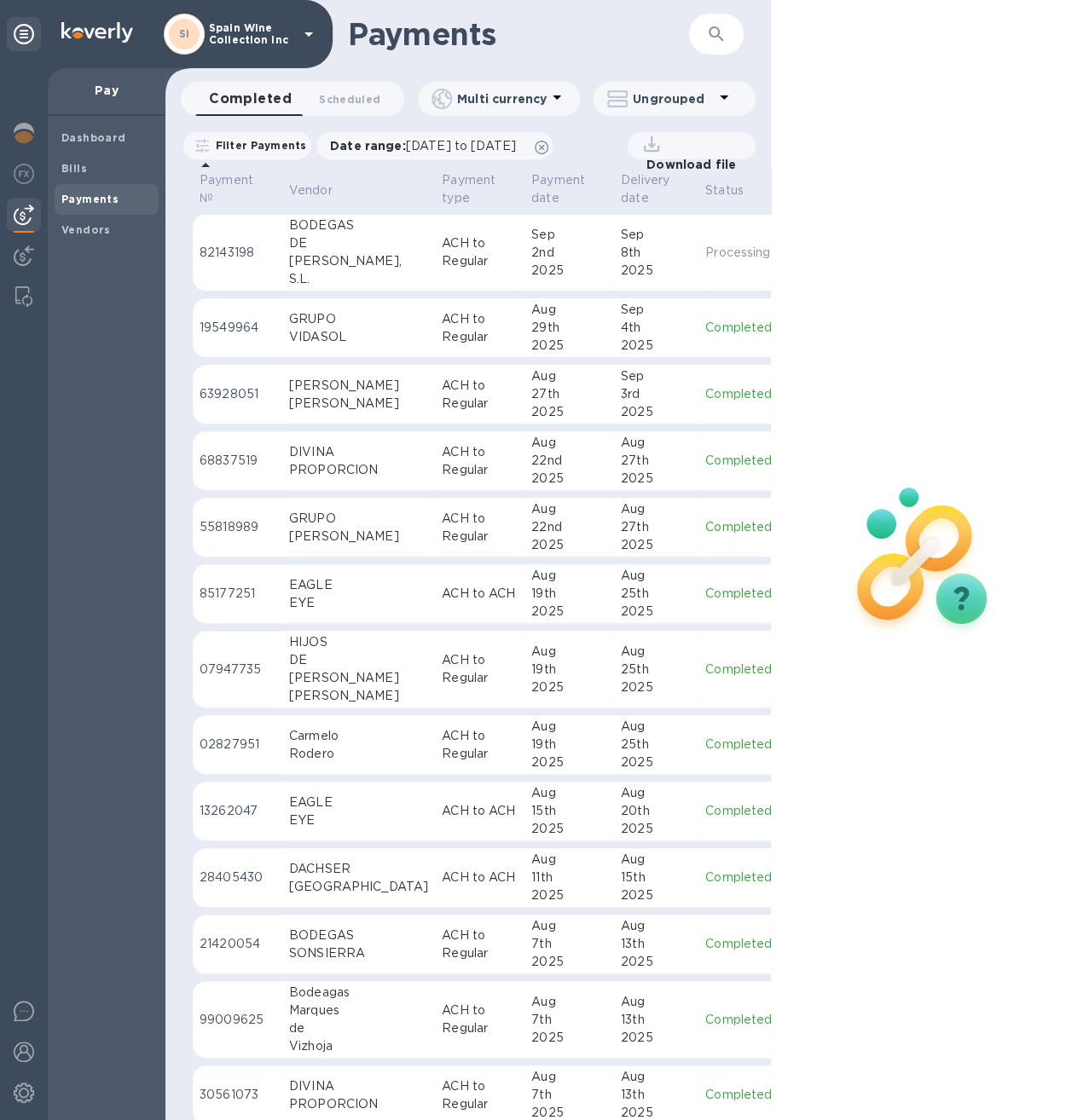
click at [442, 256] on p "ACH to Regular" at bounding box center [480, 252] width 76 height 36
